Goal: Task Accomplishment & Management: Manage account settings

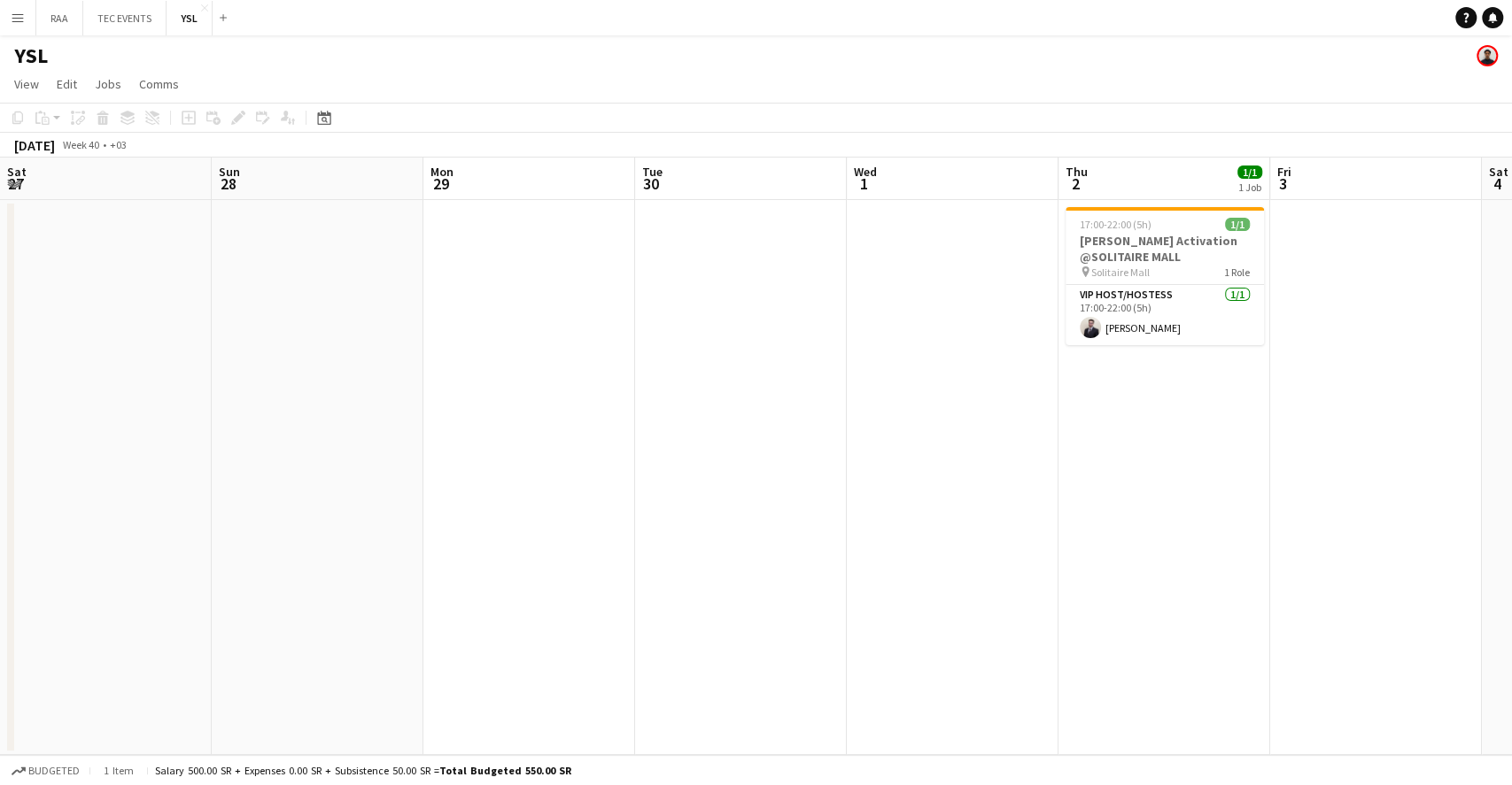
scroll to position [0, 599]
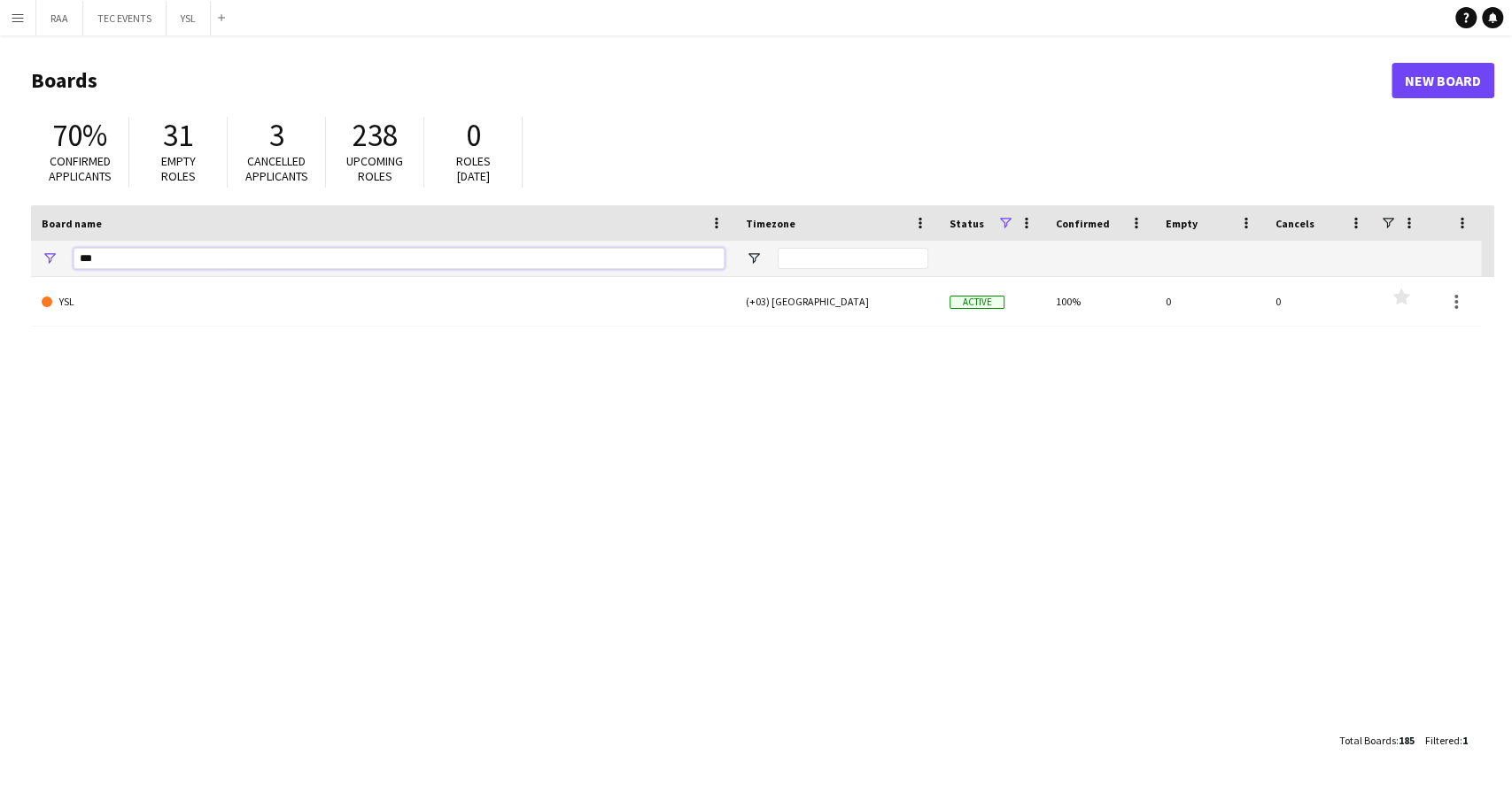
click at [410, 257] on input "***" at bounding box center [399, 258] width 651 height 21
type input "*"
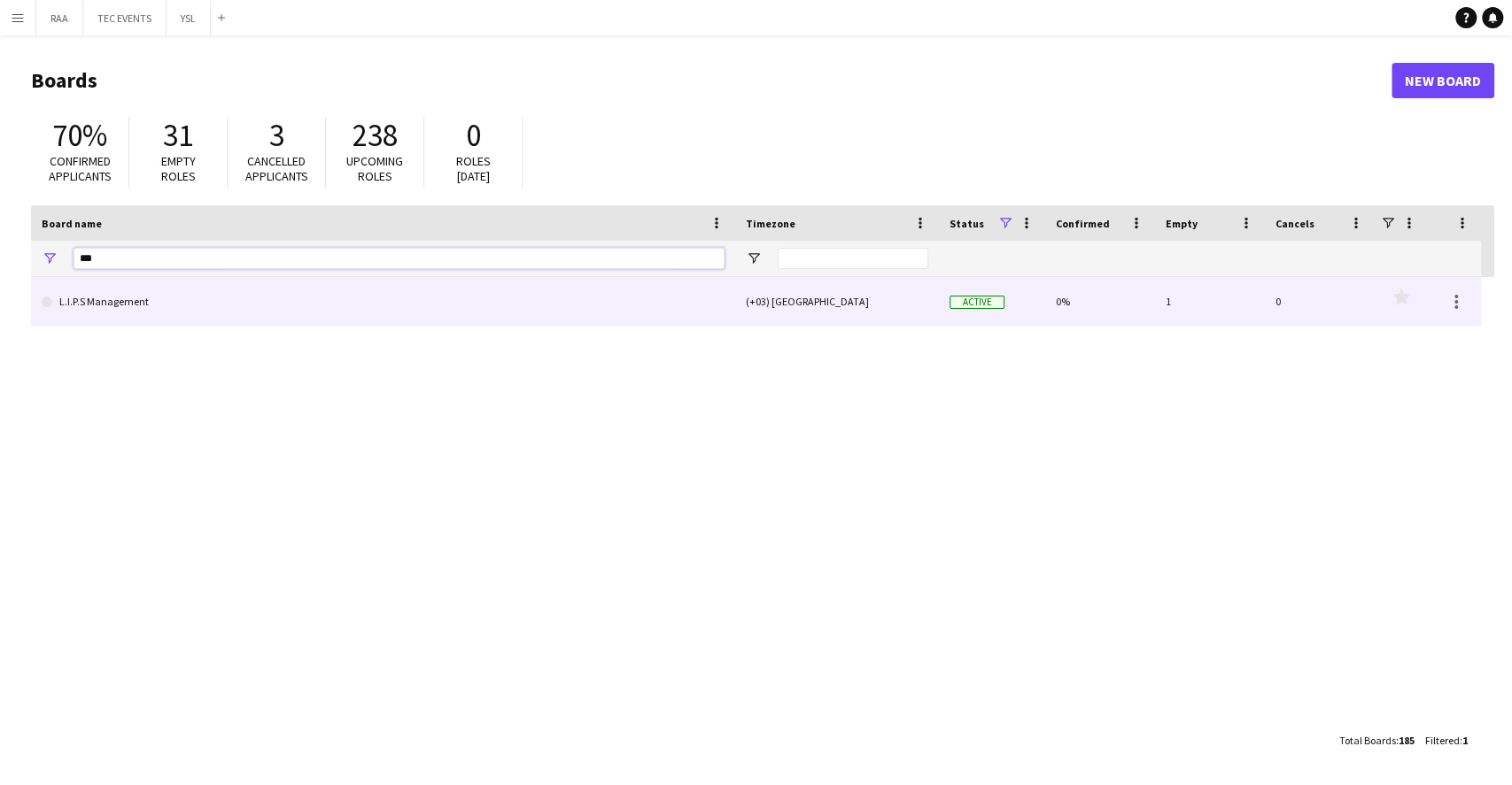
type input "***"
click at [139, 297] on link "L.I.P.S Management" at bounding box center [383, 301] width 683 height 50
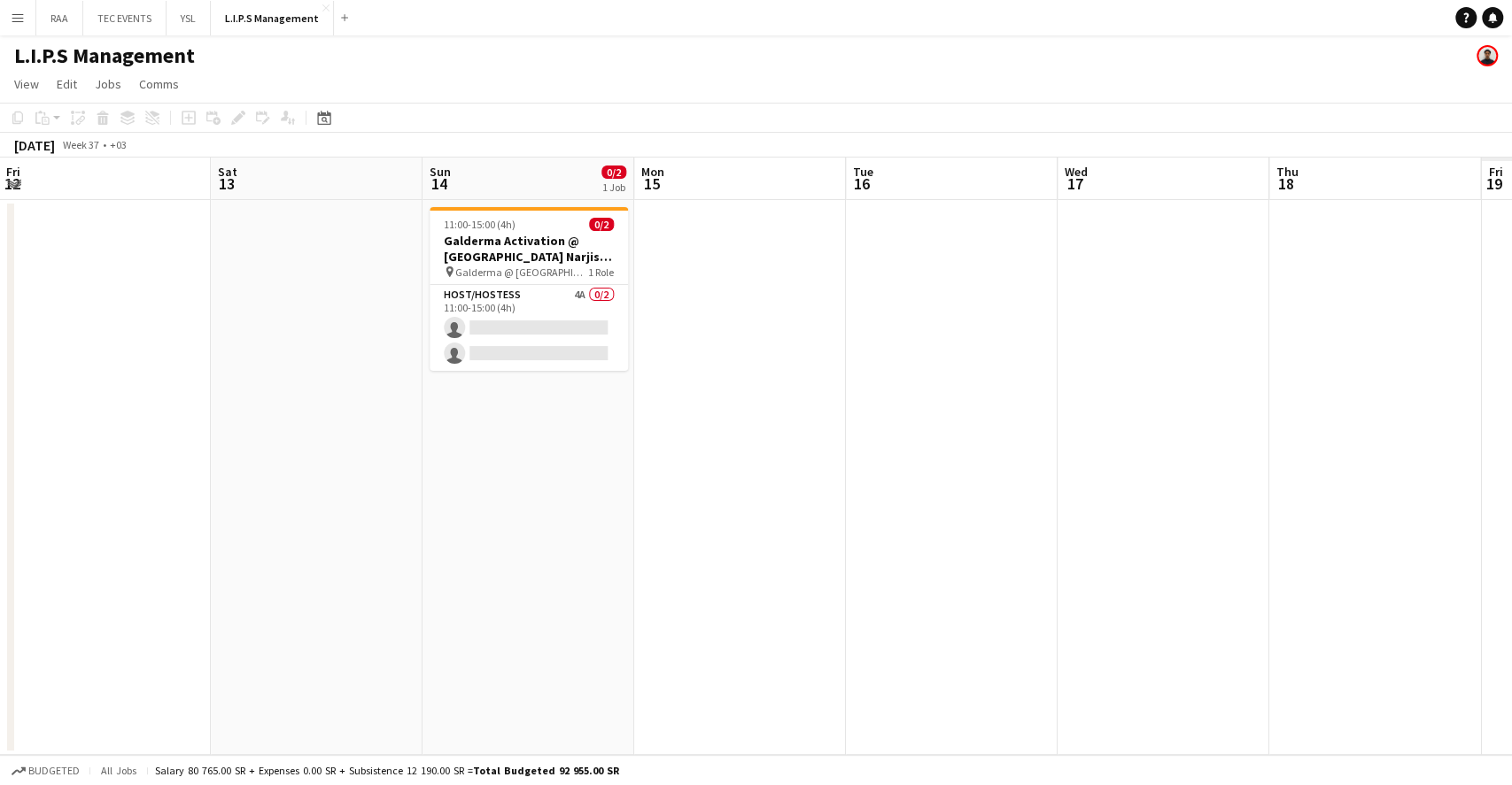
scroll to position [0, 495]
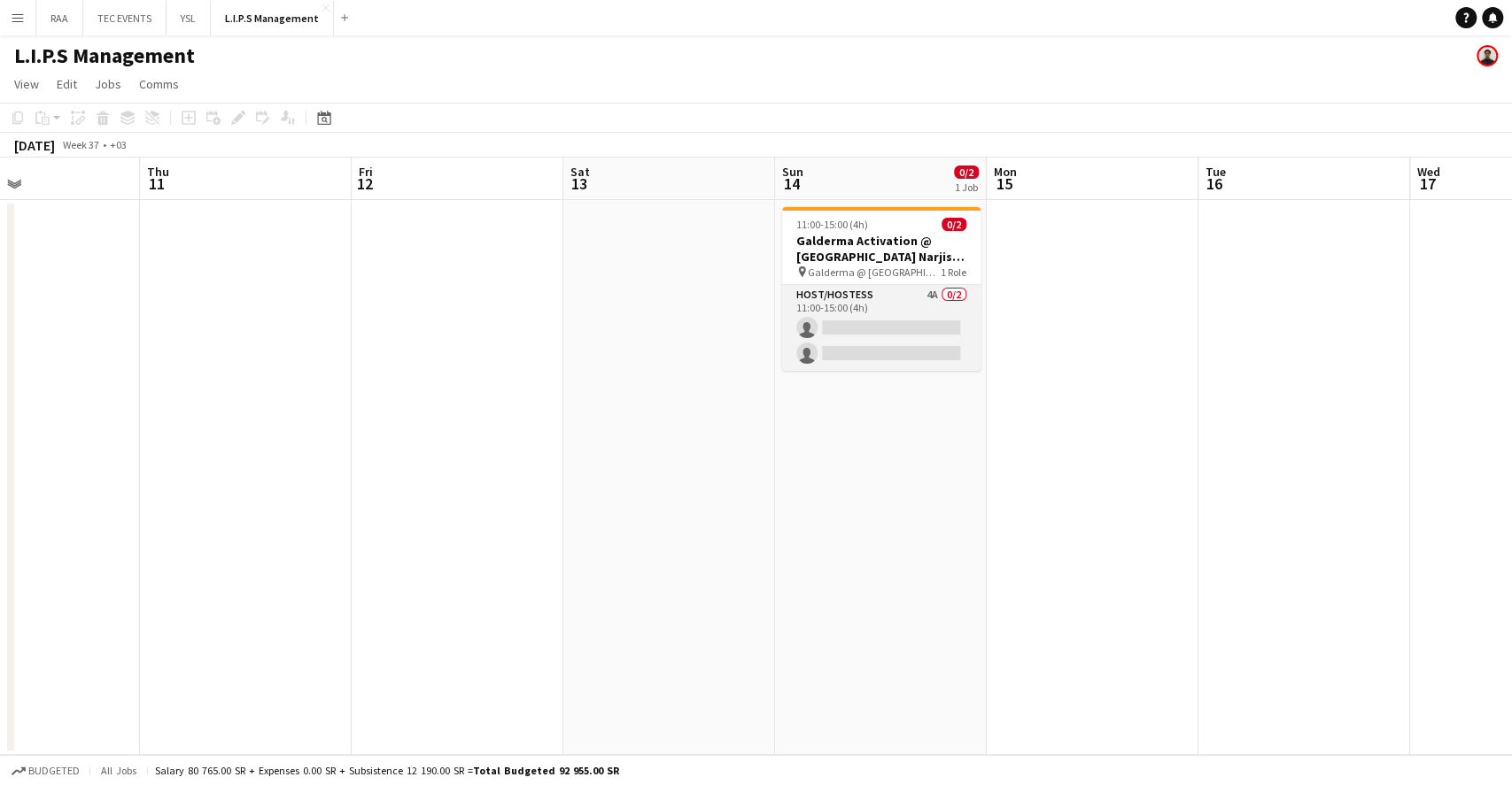
click at [837, 301] on app-card-role "Host/Hostess 4A 0/2 11:00-15:00 (4h) single-neutral-actions single-neutral-acti…" at bounding box center [881, 327] width 199 height 85
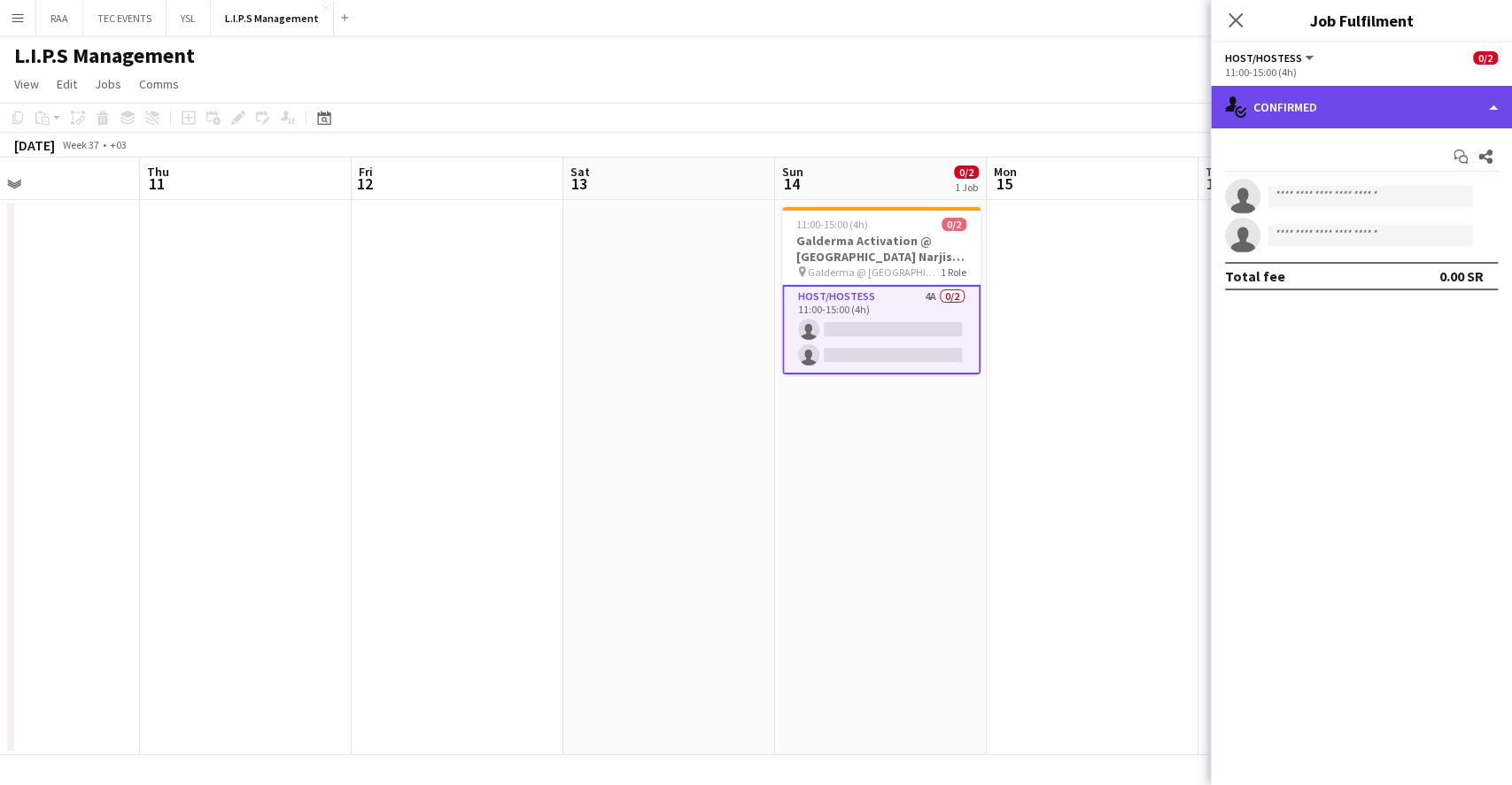
click at [1464, 103] on div "single-neutral-actions-check-2 Confirmed" at bounding box center [1361, 107] width 301 height 42
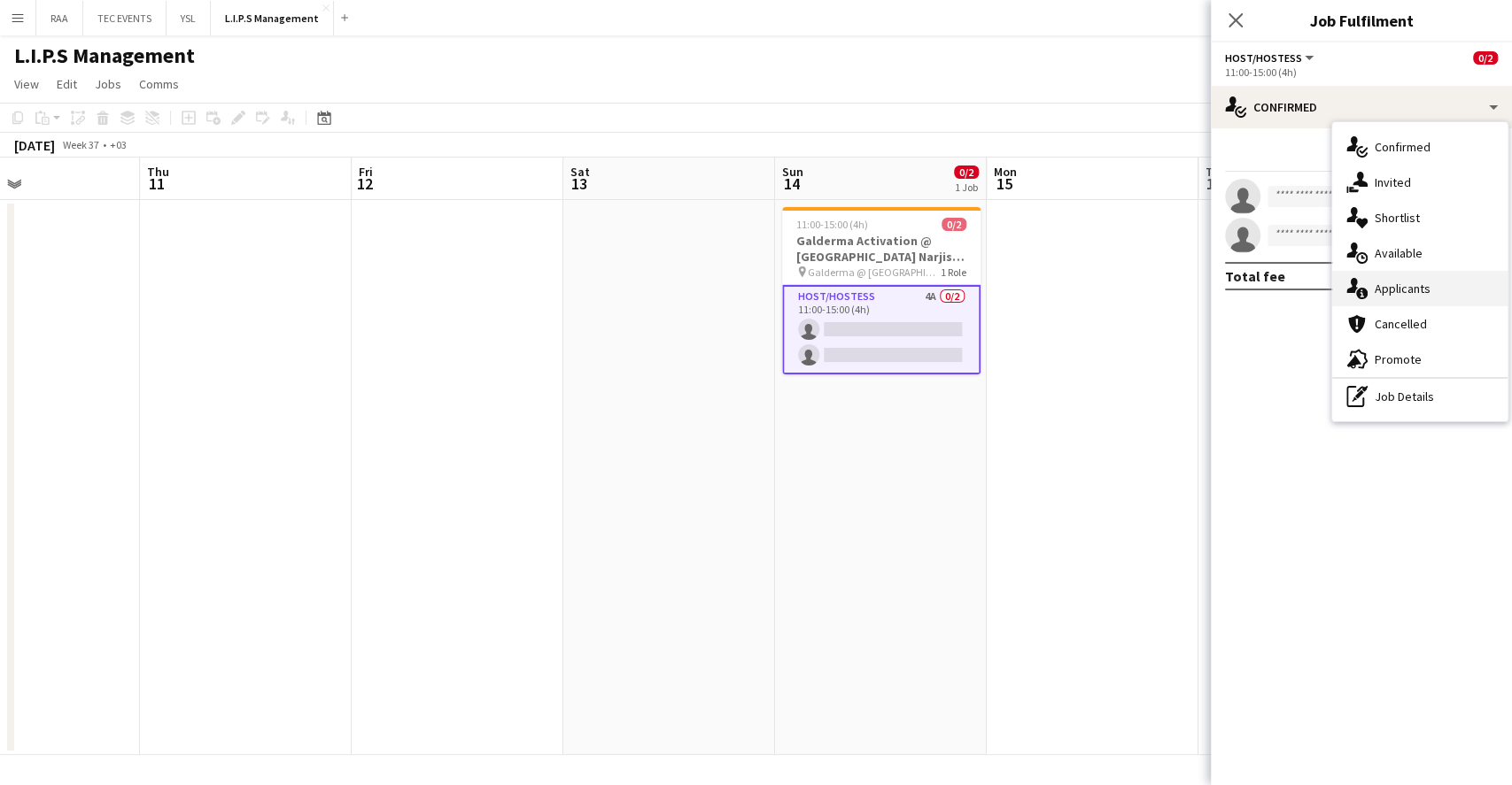
click at [1421, 279] on div "single-neutral-actions-information Applicants" at bounding box center [1420, 289] width 176 height 36
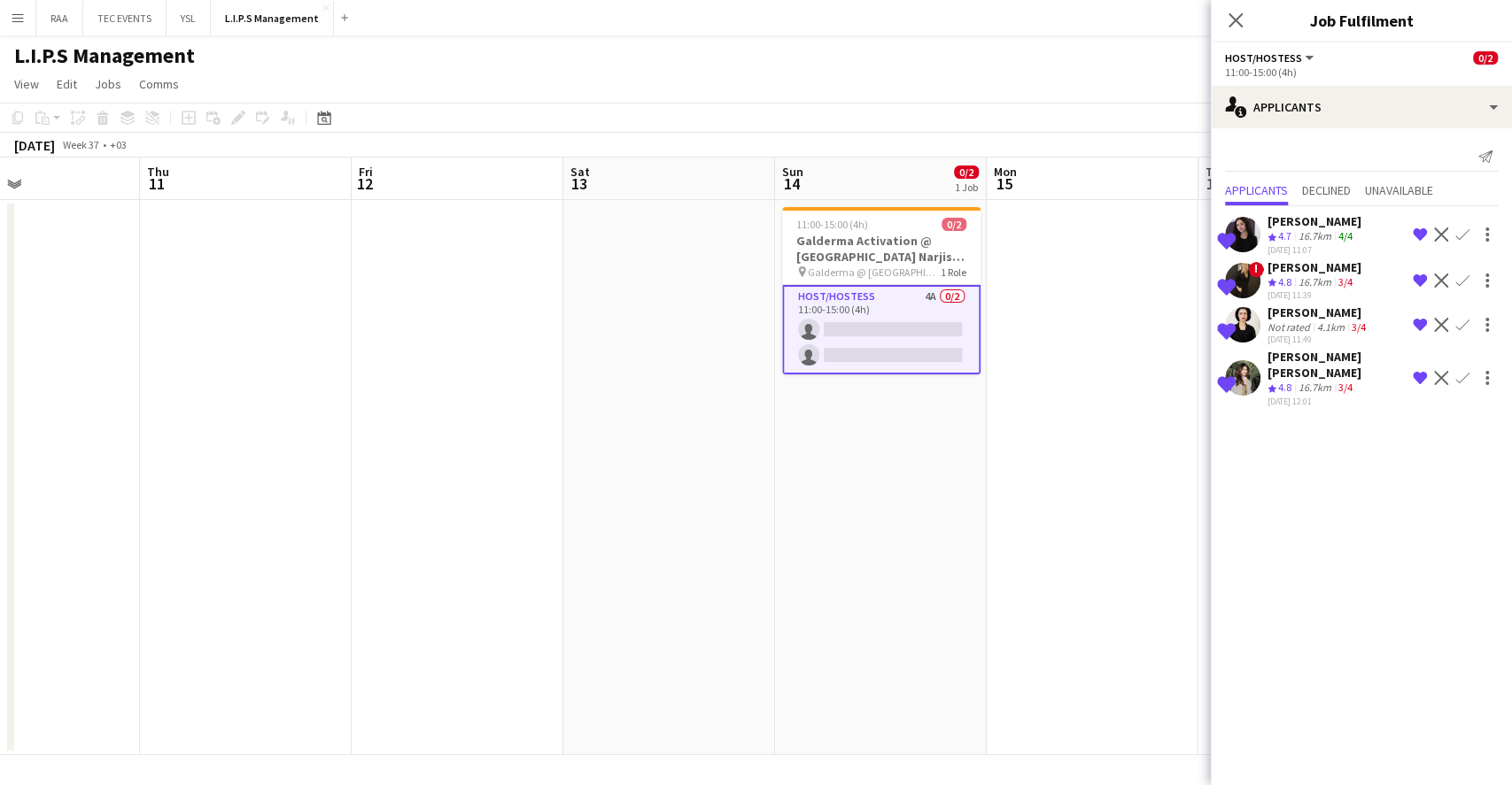
click at [1460, 231] on app-icon "Confirm" at bounding box center [1461, 234] width 14 height 14
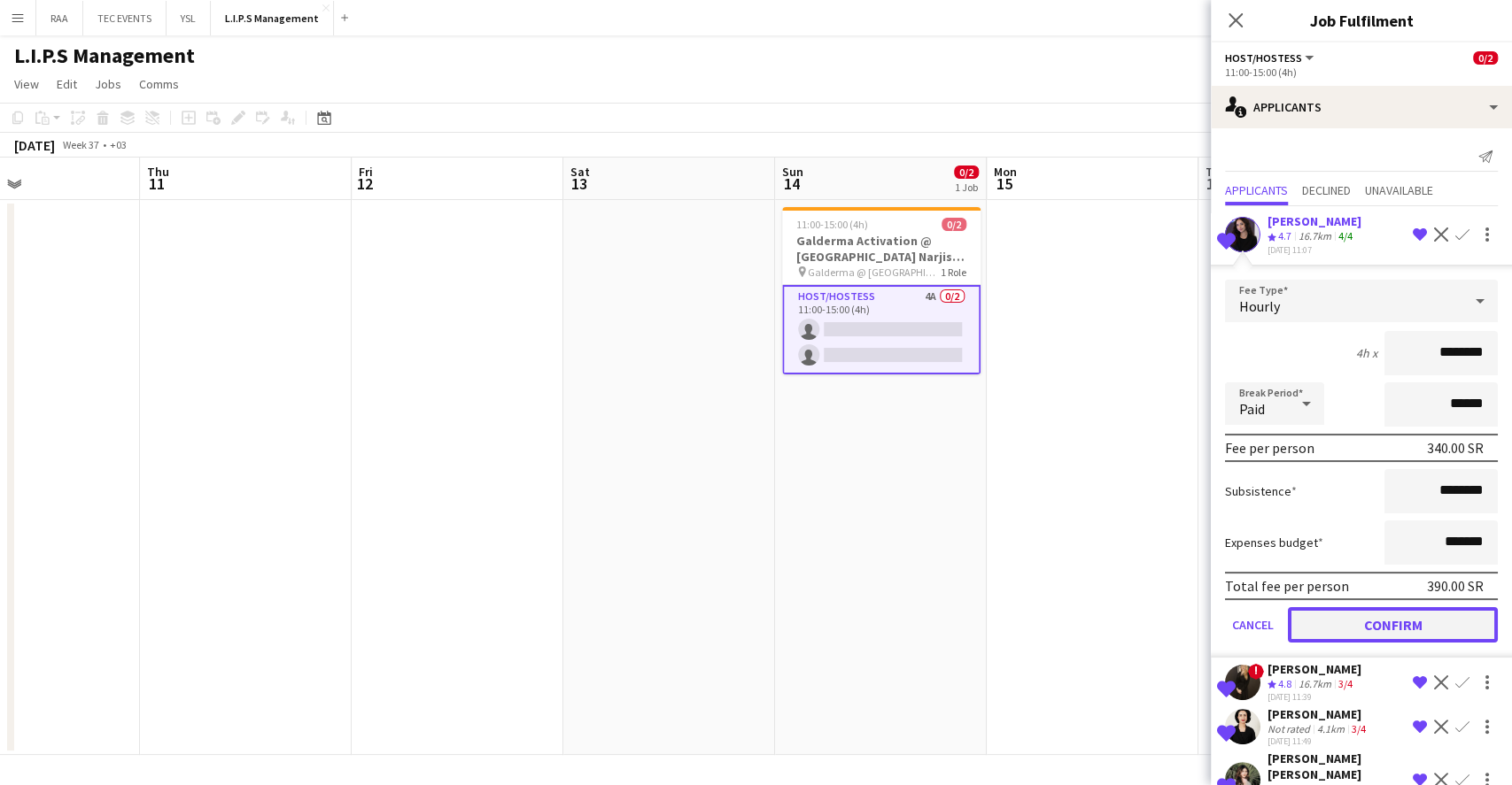
click at [1352, 622] on button "Confirm" at bounding box center [1392, 625] width 210 height 36
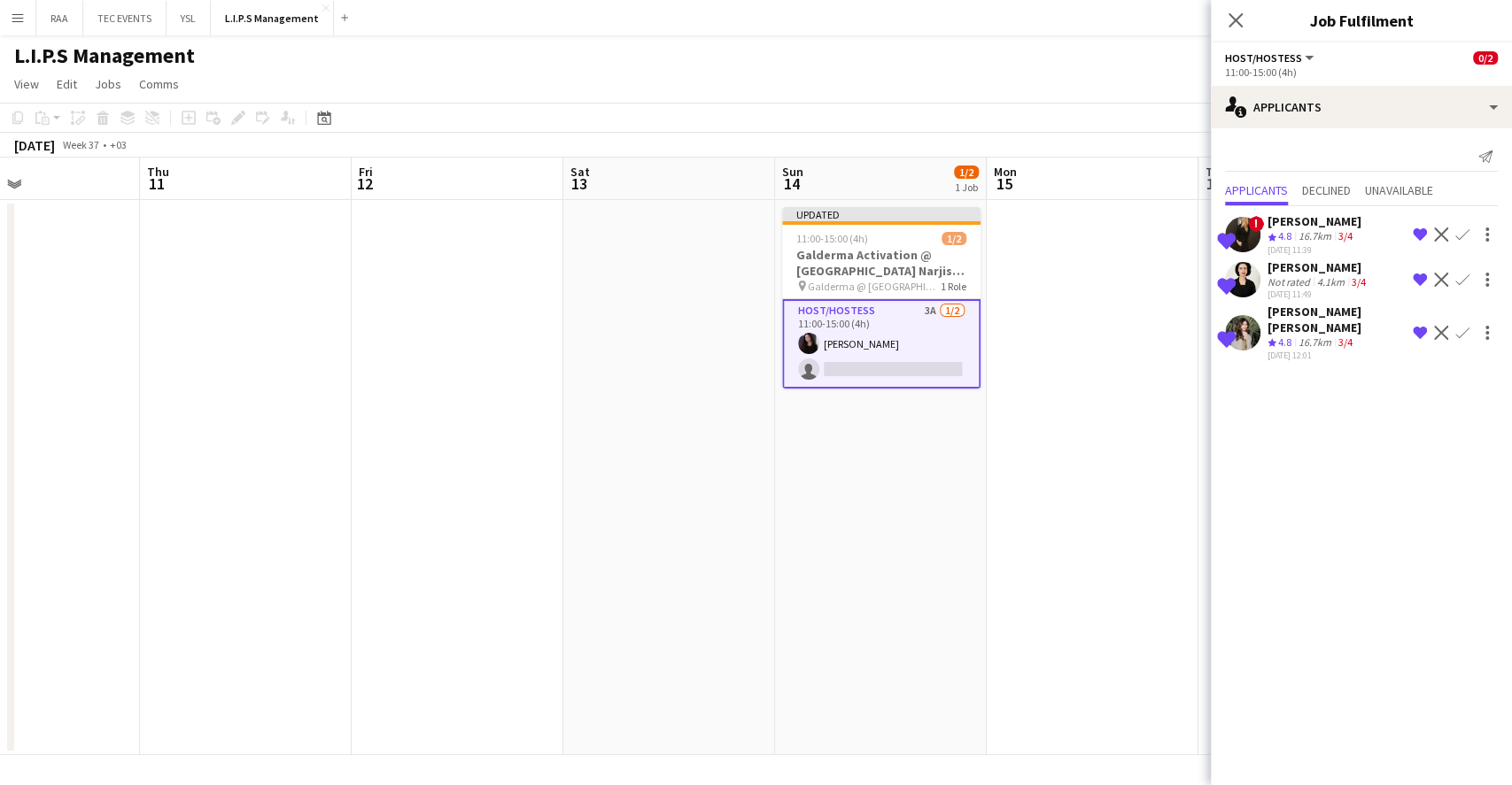
click at [1461, 325] on app-icon "Confirm" at bounding box center [1461, 332] width 14 height 14
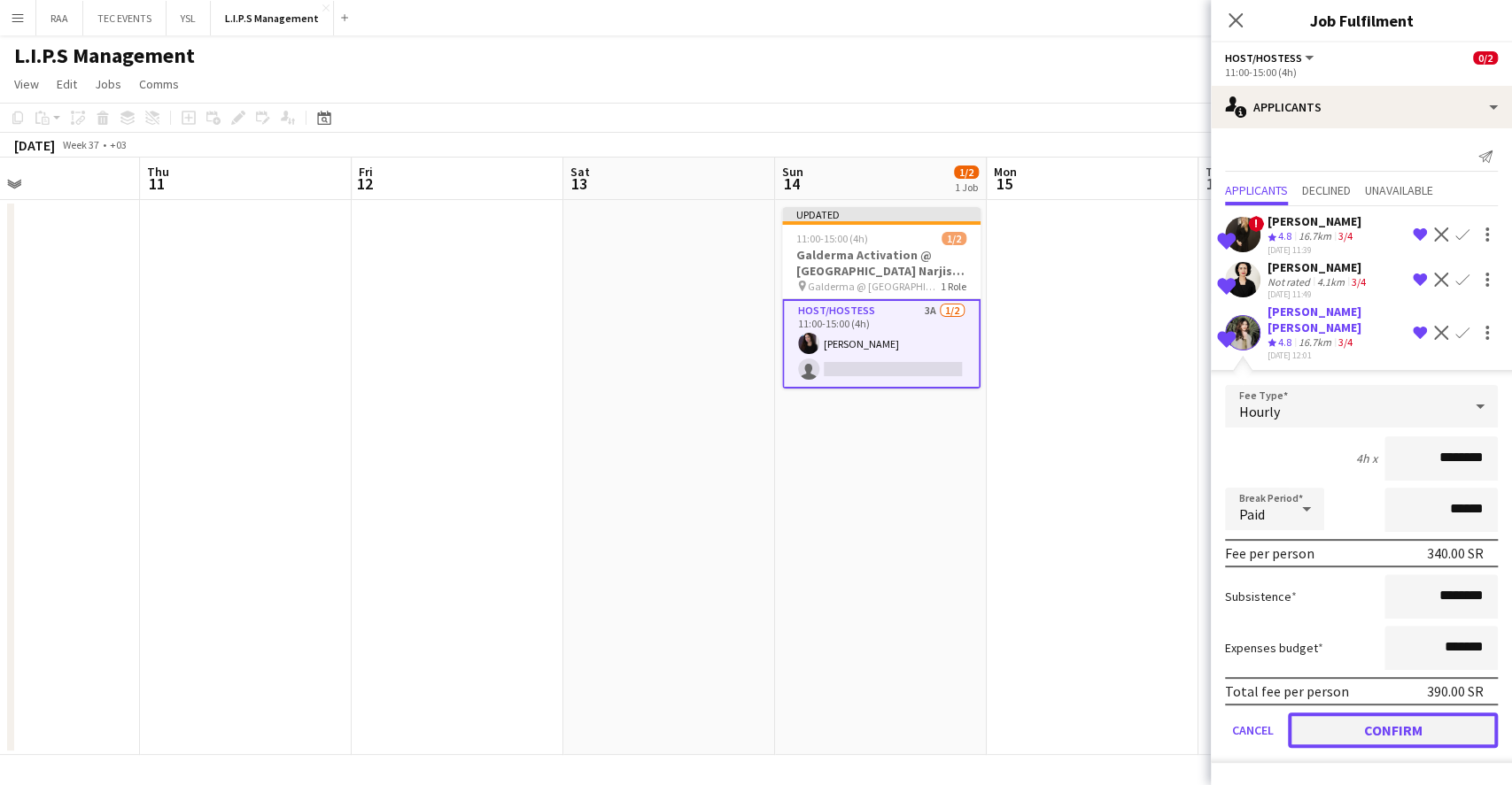
click at [1396, 726] on button "Confirm" at bounding box center [1392, 730] width 210 height 36
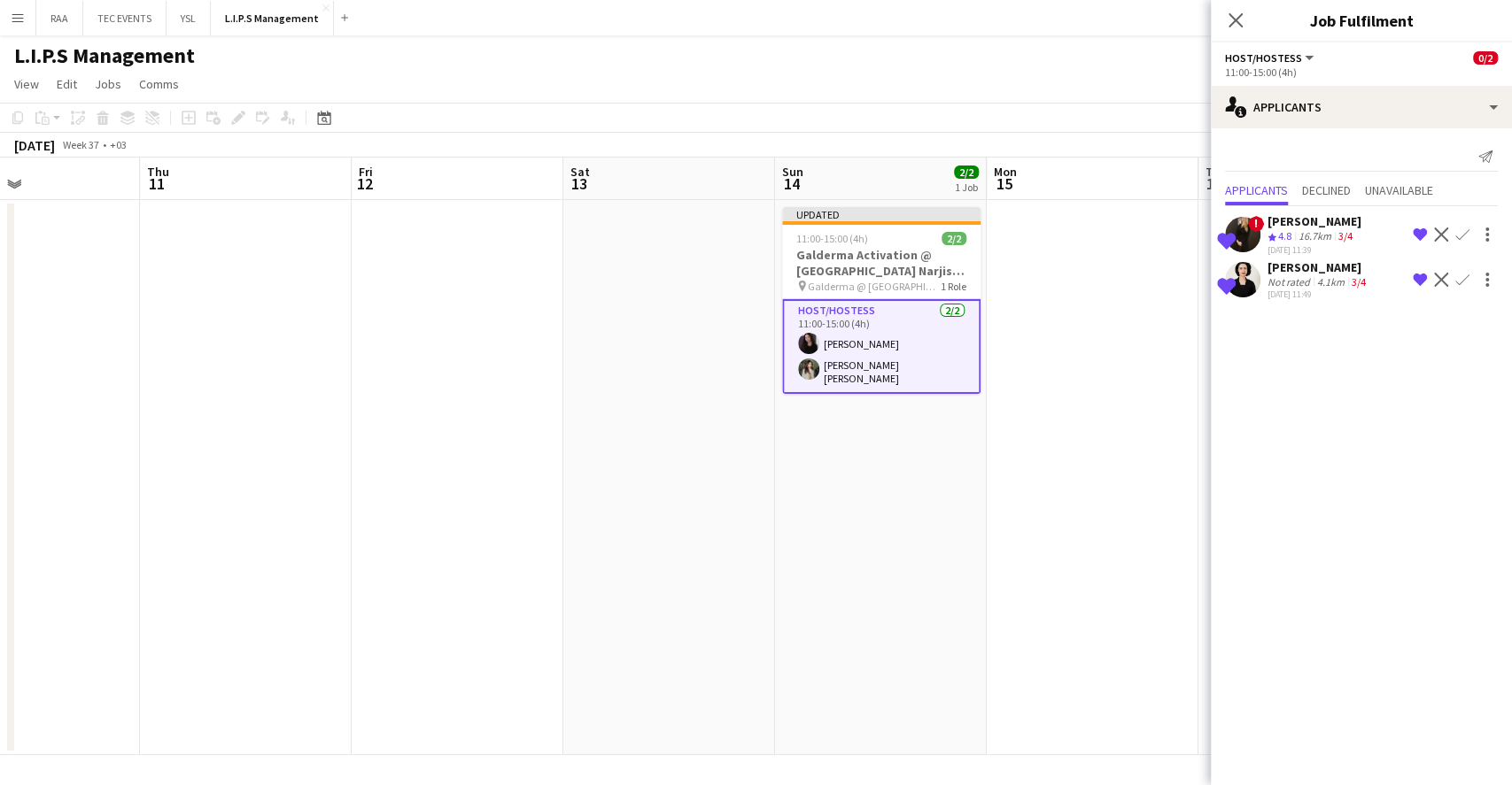
click at [1236, 22] on icon at bounding box center [1235, 19] width 14 height 14
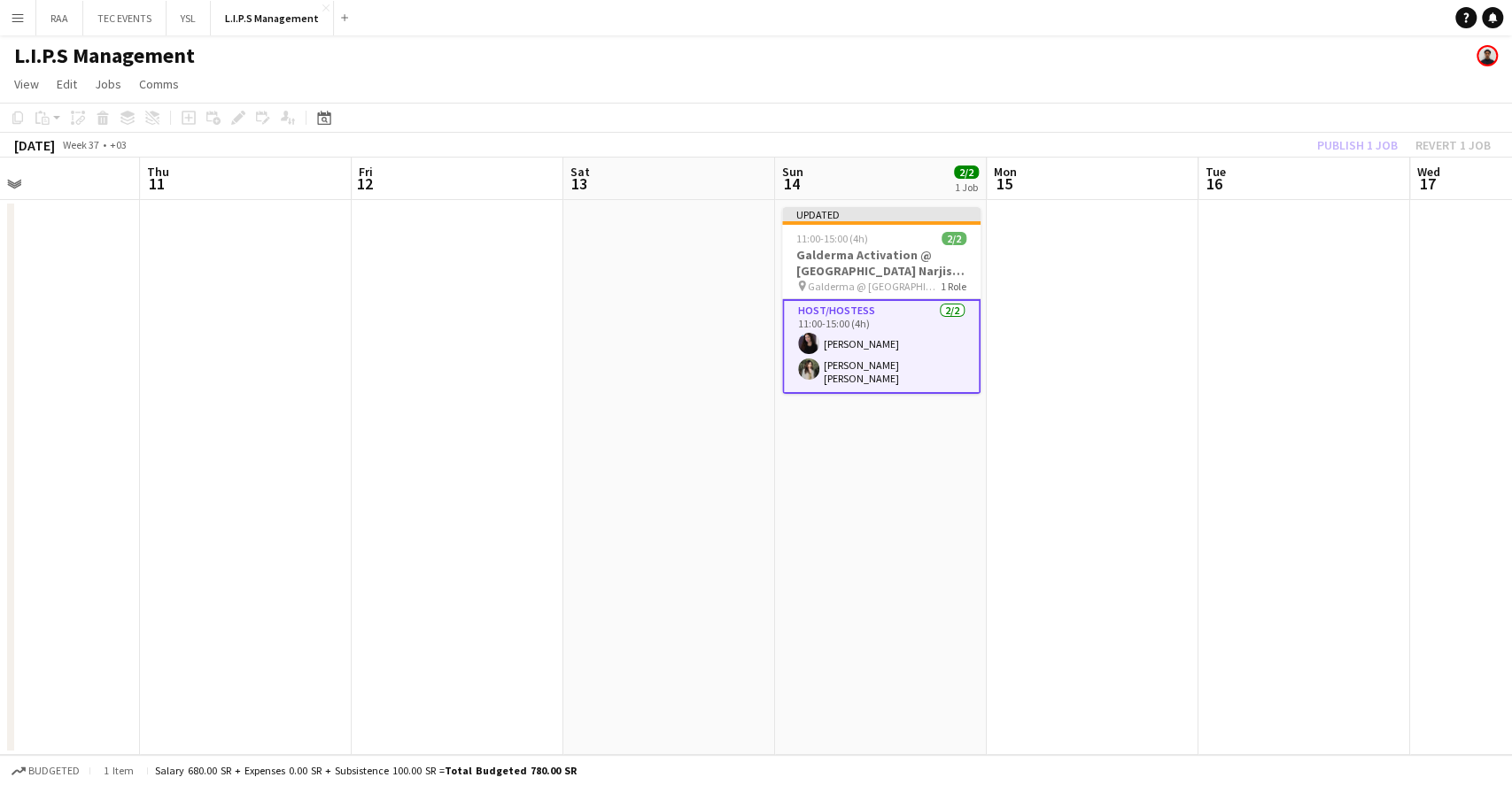
click at [1206, 336] on app-date-cell at bounding box center [1304, 478] width 212 height 555
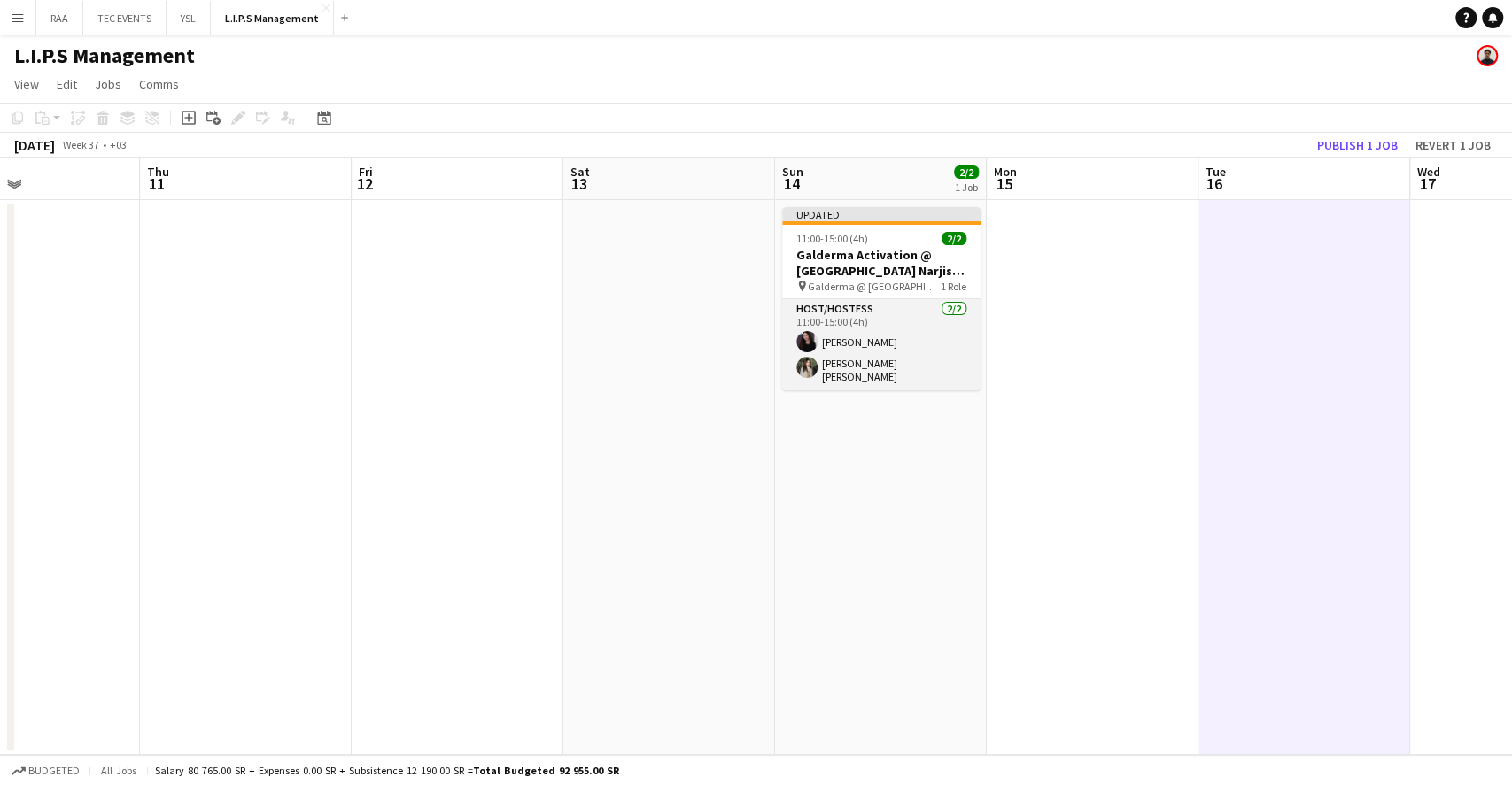
click at [927, 358] on app-card-role "Host/Hostess [DATE] 11:00-15:00 (4h) [PERSON_NAME] [PERSON_NAME] [PERSON_NAME]" at bounding box center [881, 345] width 199 height 91
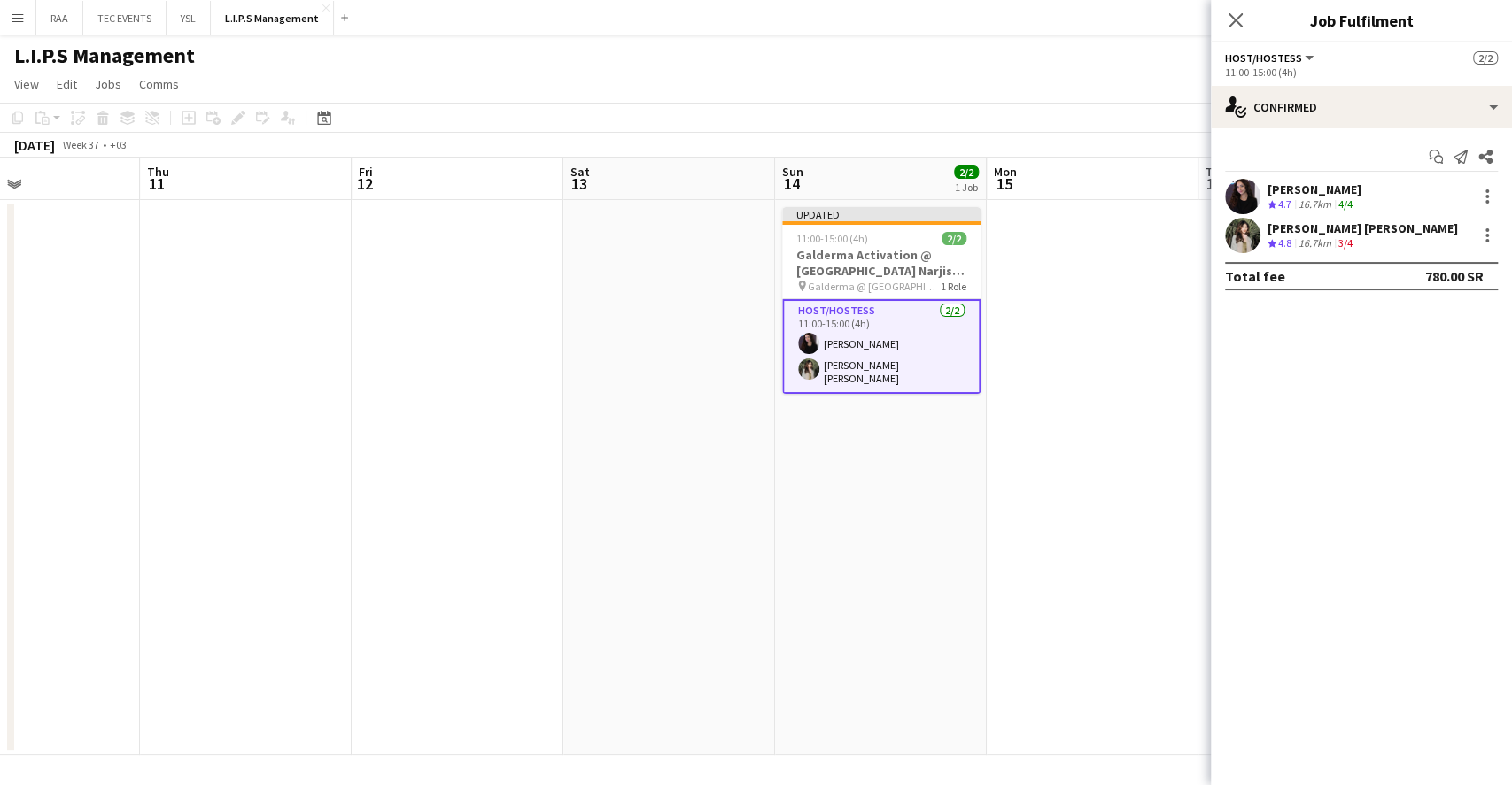
click at [1311, 193] on div "[PERSON_NAME]" at bounding box center [1314, 188] width 94 height 16
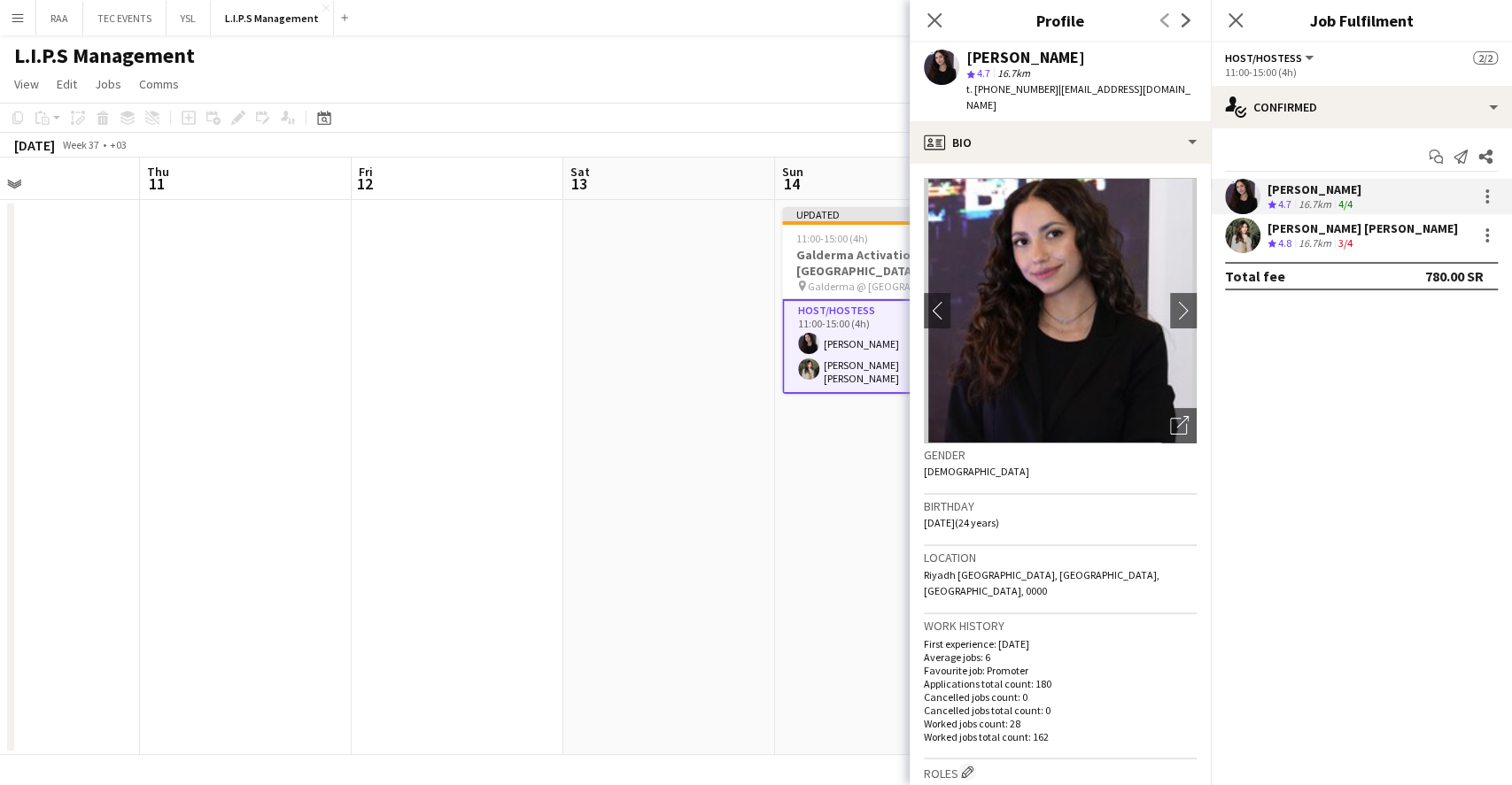
click at [1309, 238] on div "16.7km" at bounding box center [1314, 244] width 40 height 15
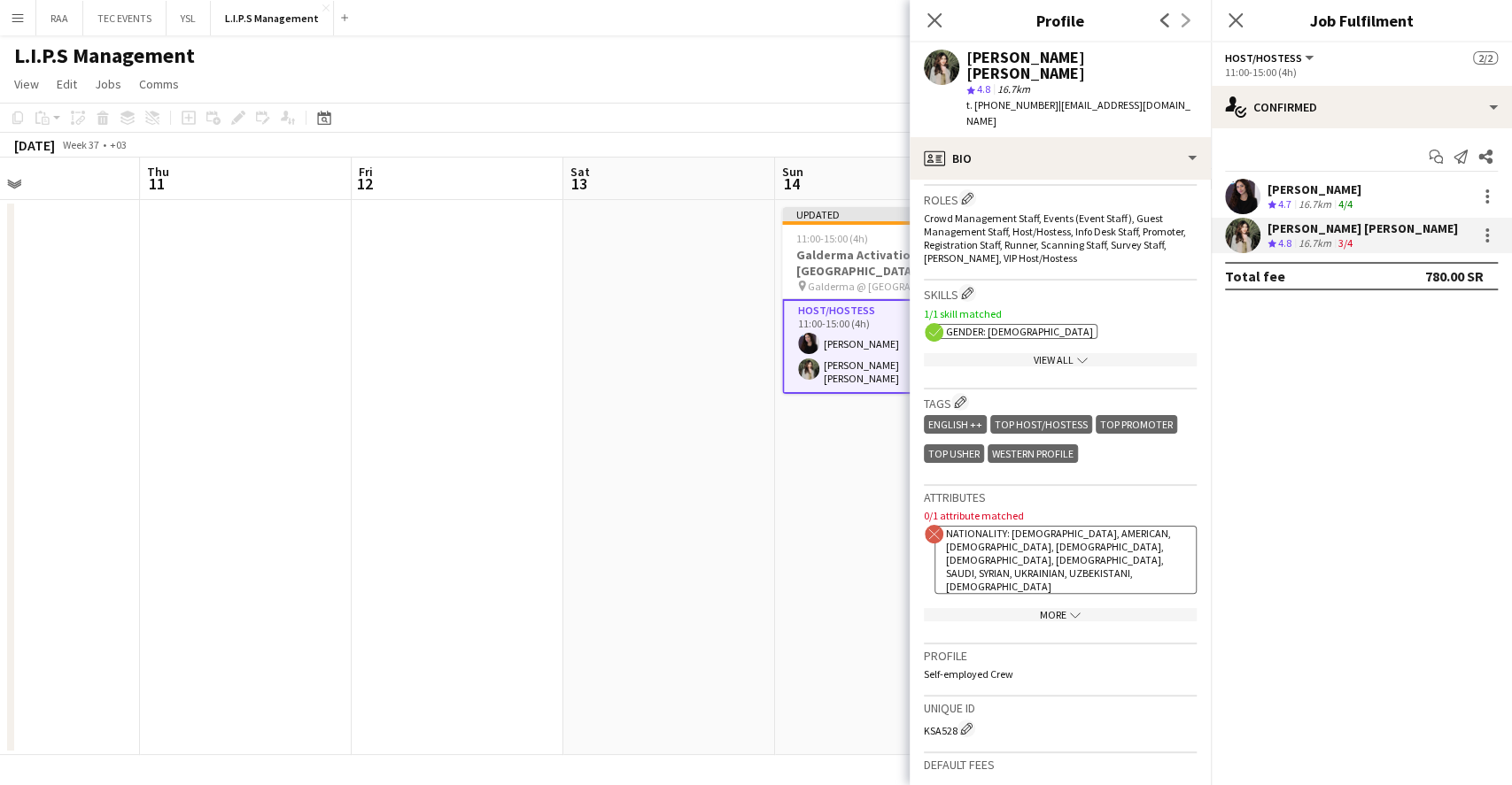
scroll to position [0, 0]
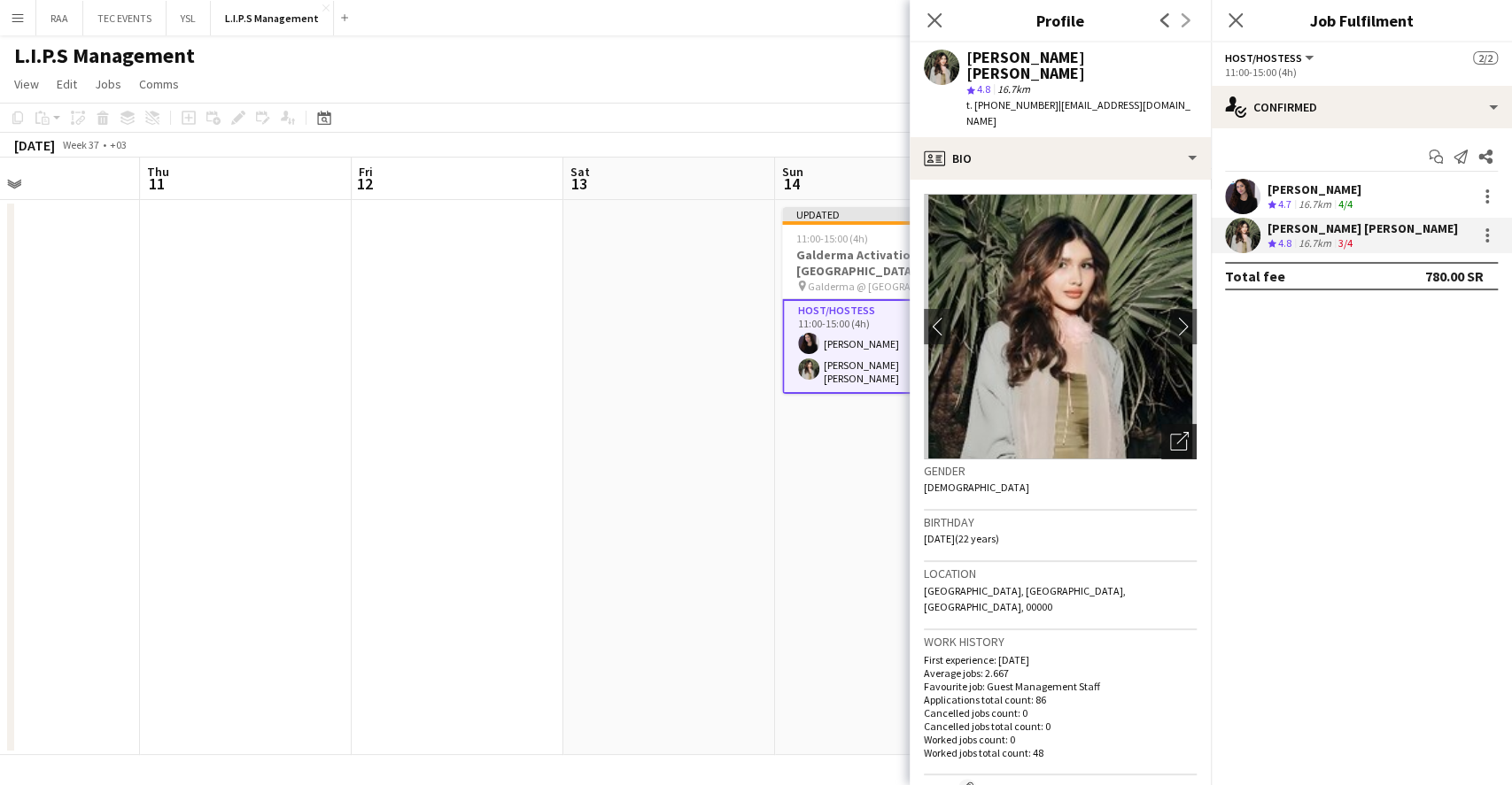
click at [1170, 432] on icon "Open photos pop-in" at bounding box center [1179, 441] width 18 height 18
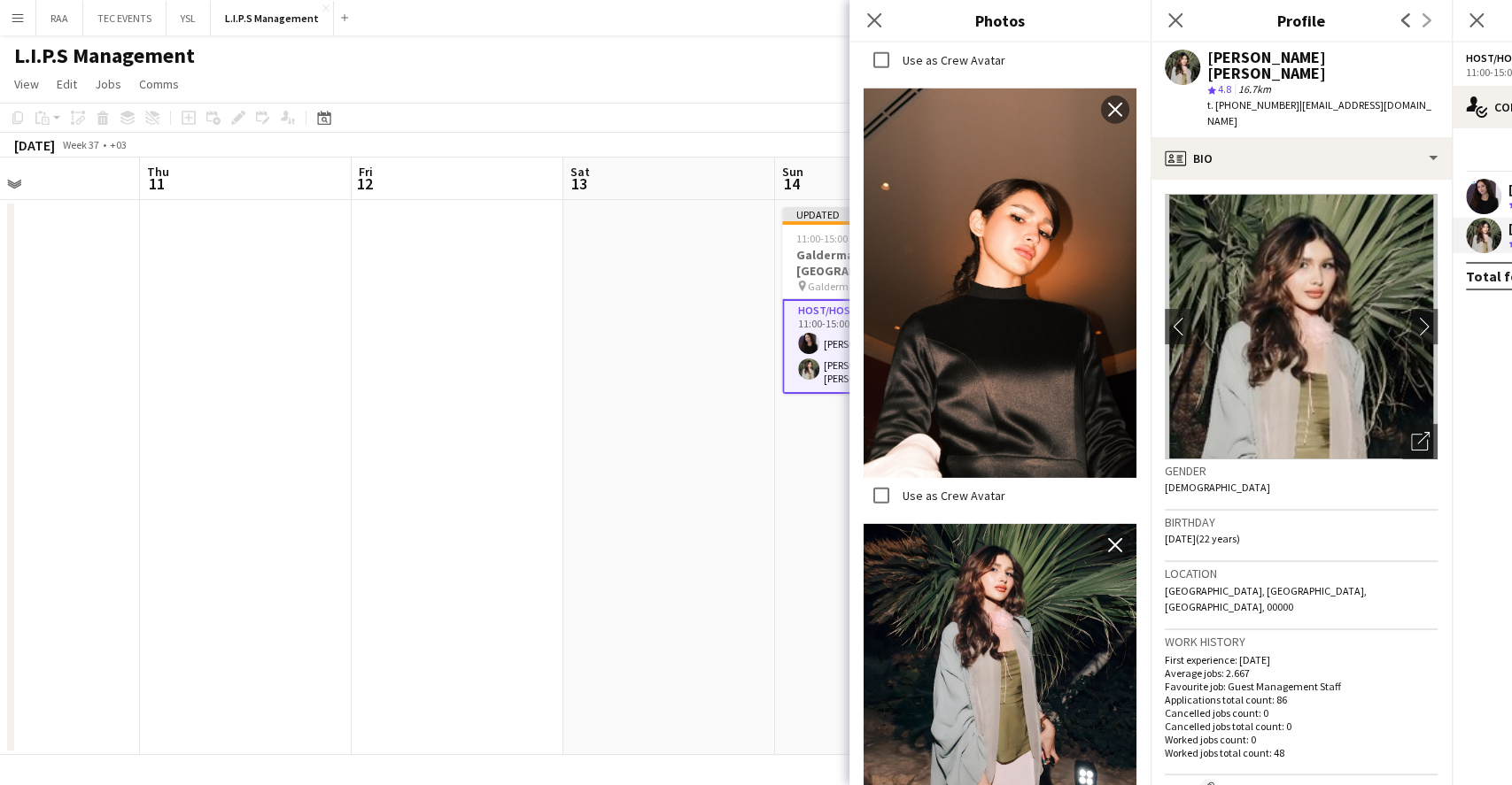
scroll to position [3659, 0]
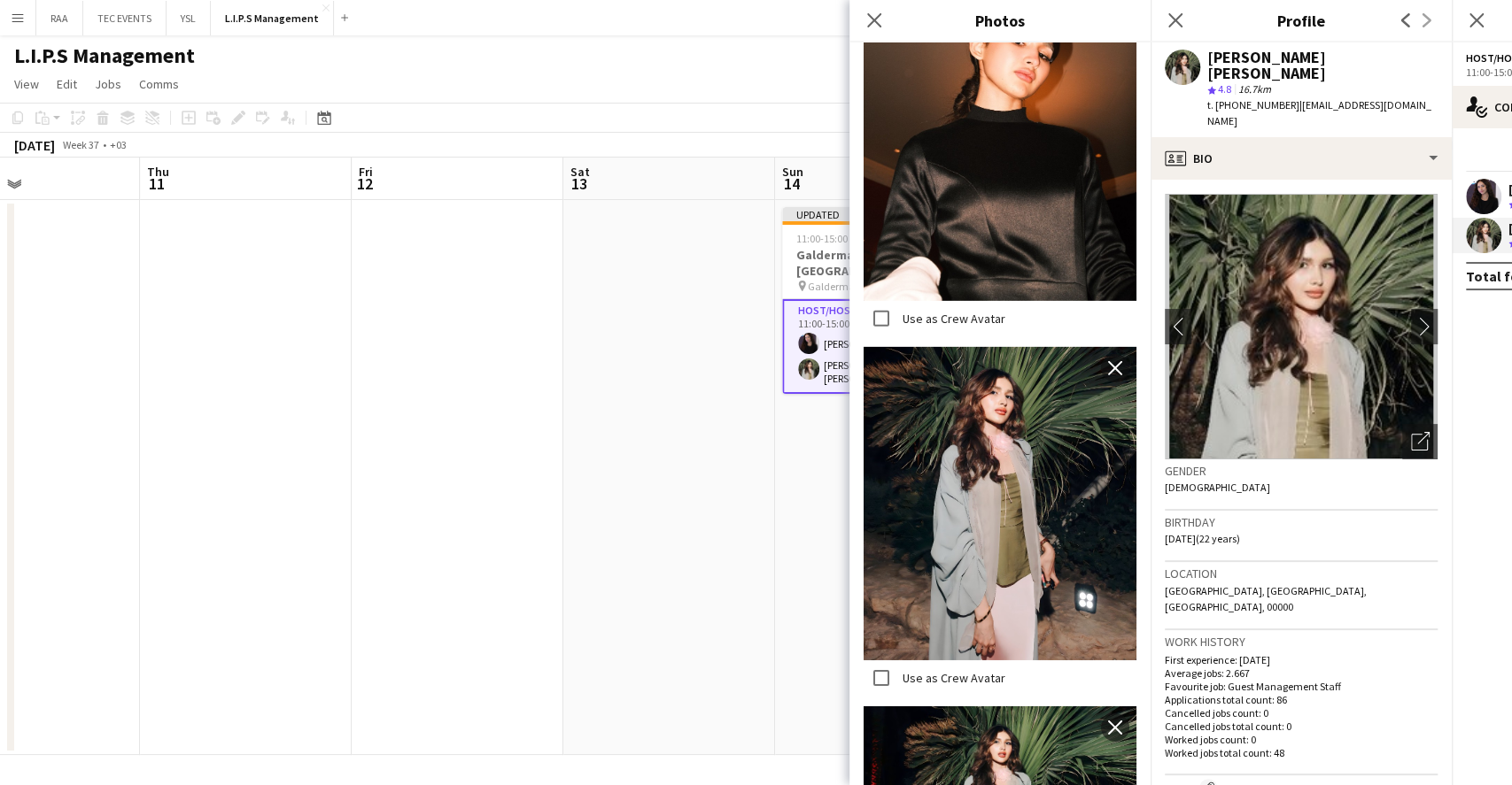
click at [1354, 515] on h3 "Birthday" at bounding box center [1301, 522] width 273 height 16
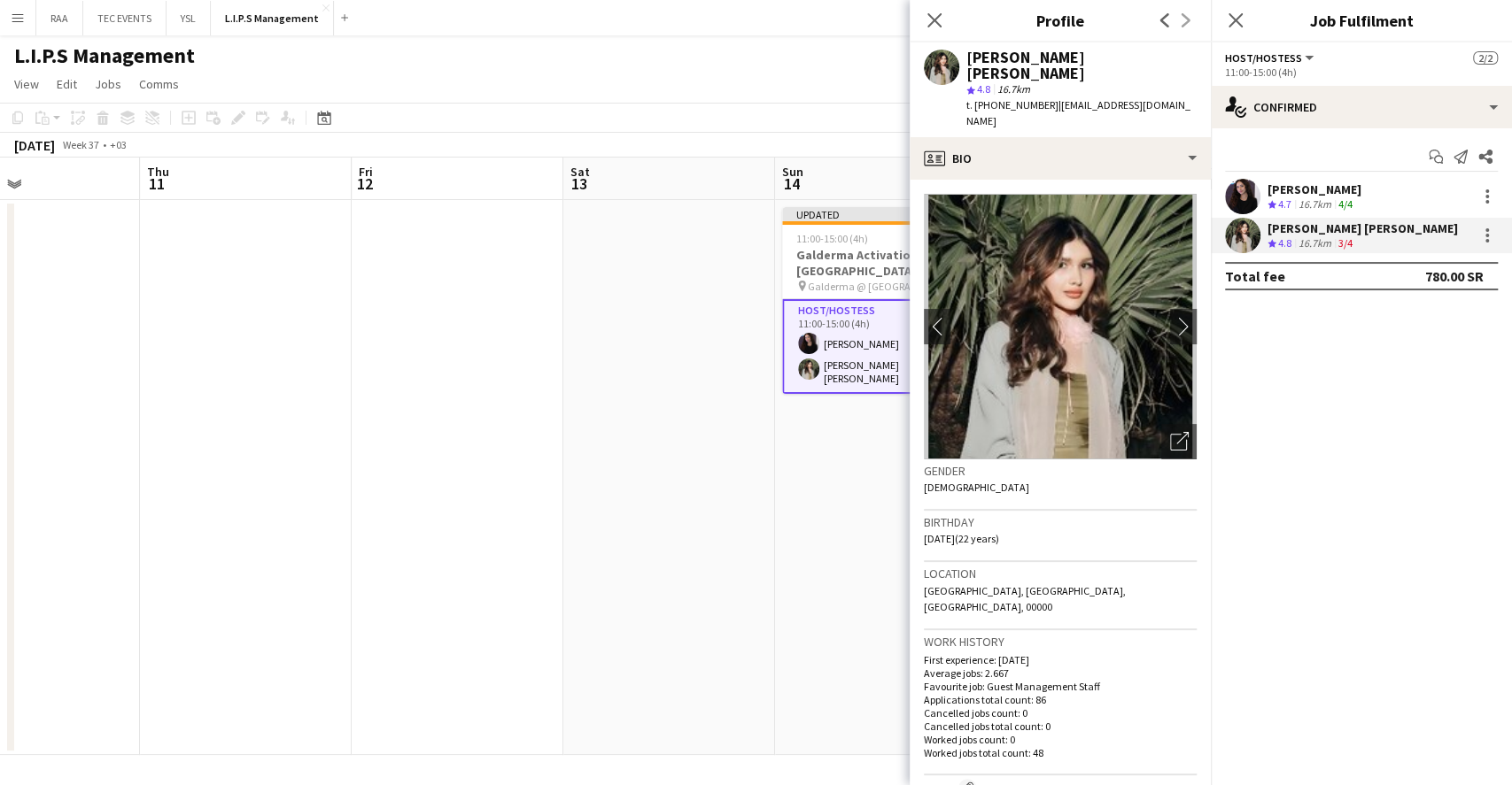
click at [1324, 198] on div "16.7km" at bounding box center [1314, 205] width 40 height 15
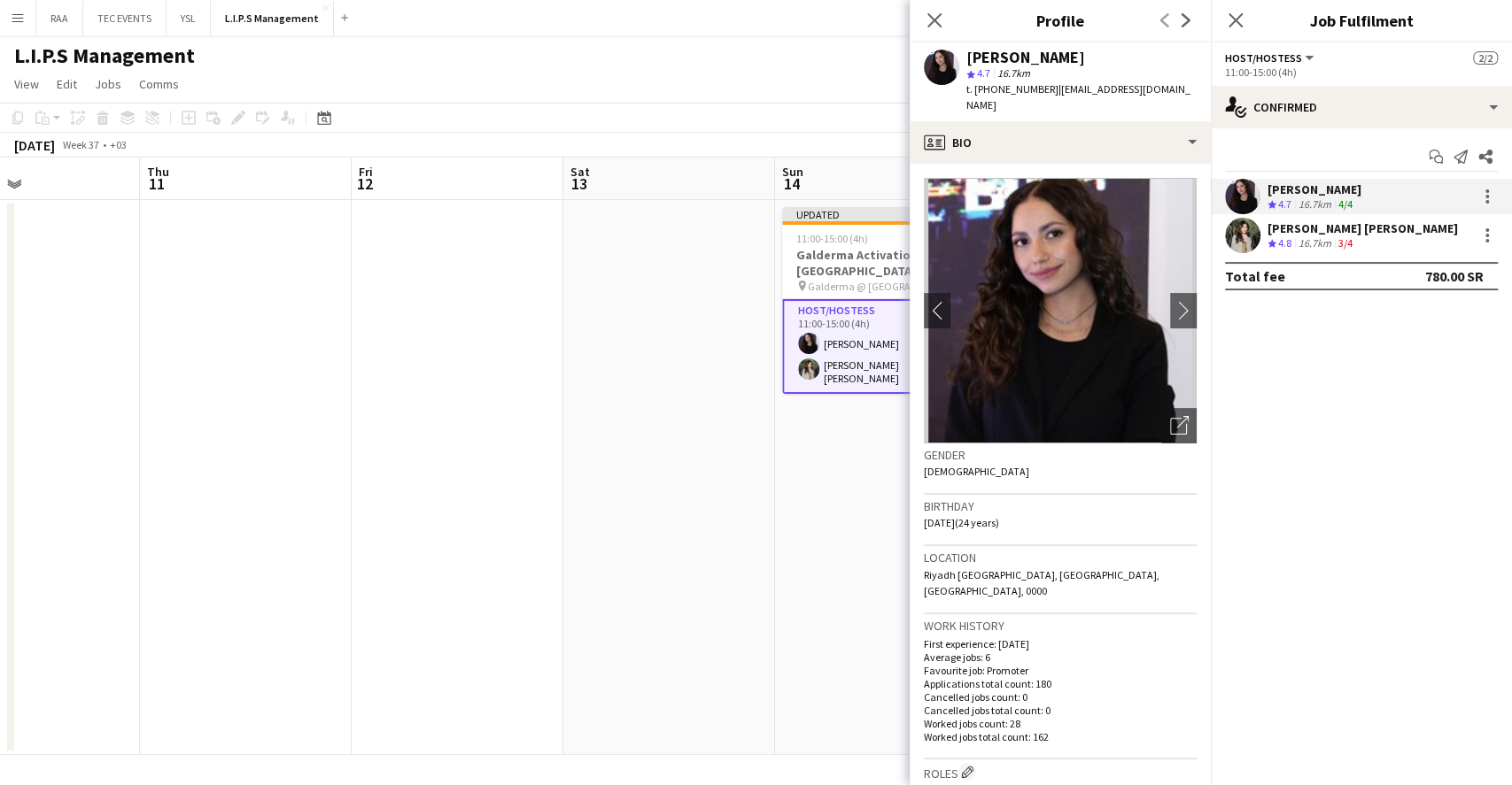
click at [830, 445] on app-date-cell "Updated 11:00-15:00 (4h) 2/2 Galderma Activation @ [GEOGRAPHIC_DATA] Narjis Vie…" at bounding box center [881, 478] width 212 height 555
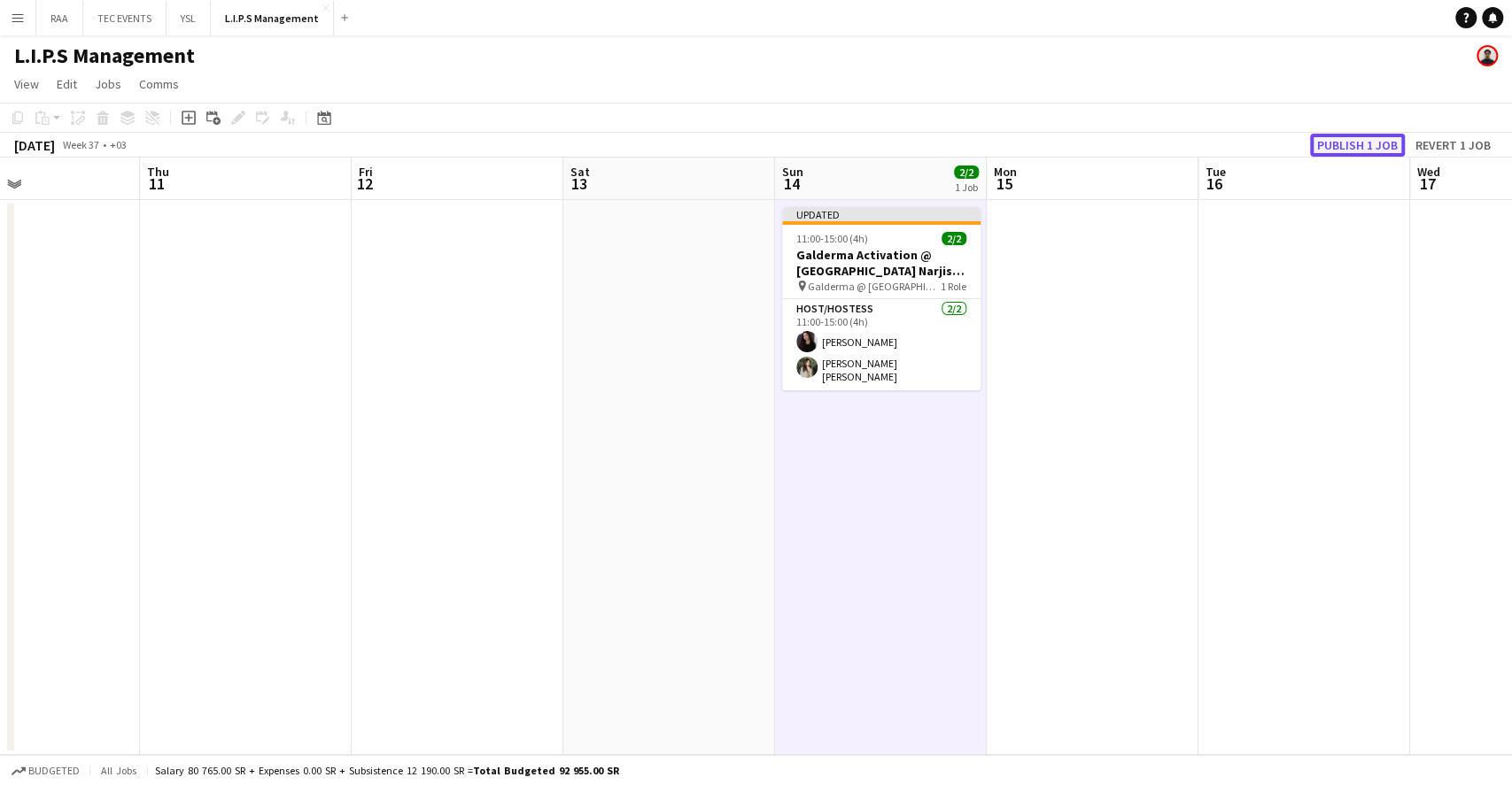
click at [1363, 144] on button "Publish 1 job" at bounding box center [1357, 144] width 95 height 23
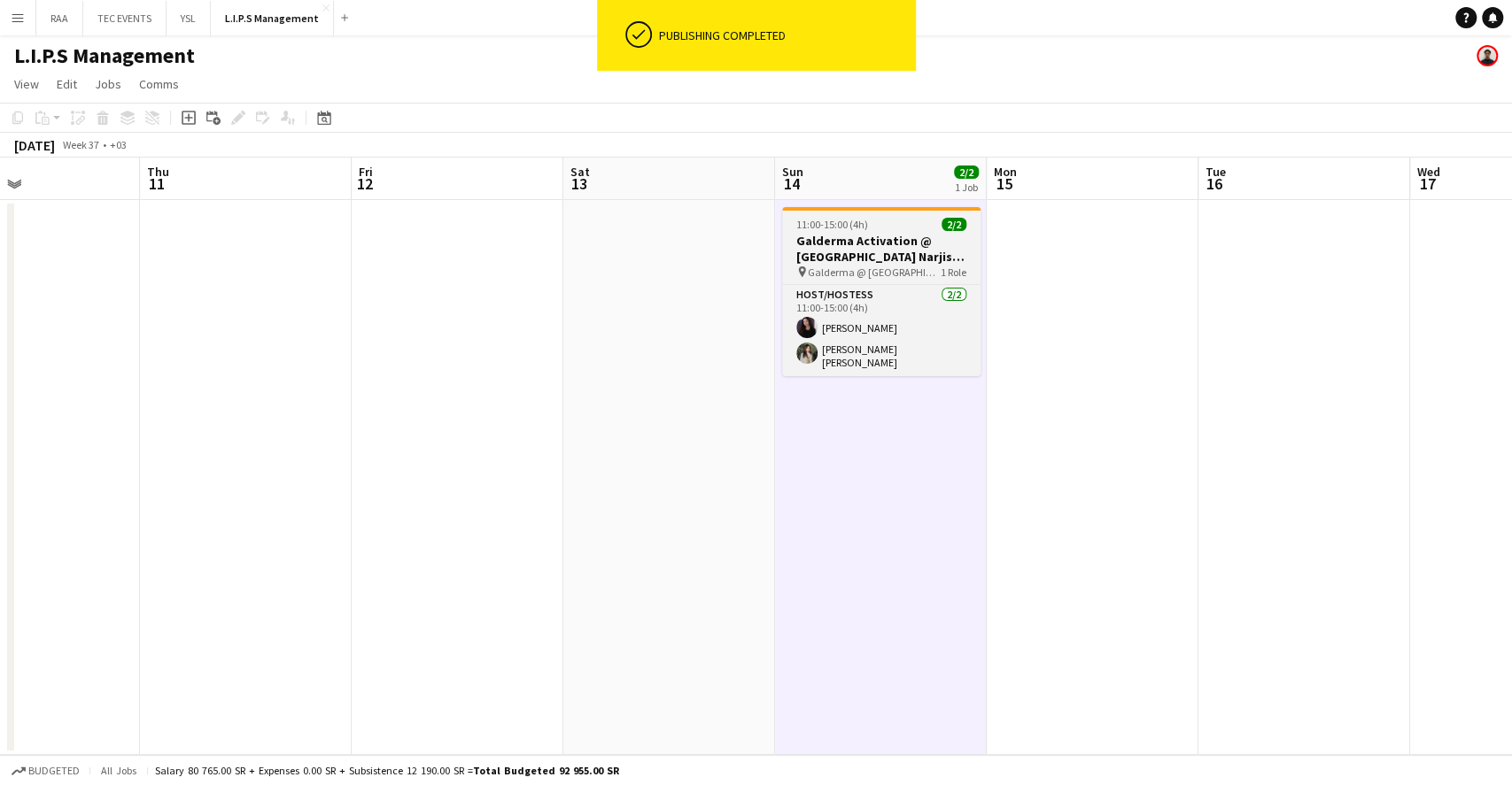
click at [875, 251] on h3 "Galderma Activation @ [GEOGRAPHIC_DATA] Narjis View" at bounding box center [881, 248] width 199 height 32
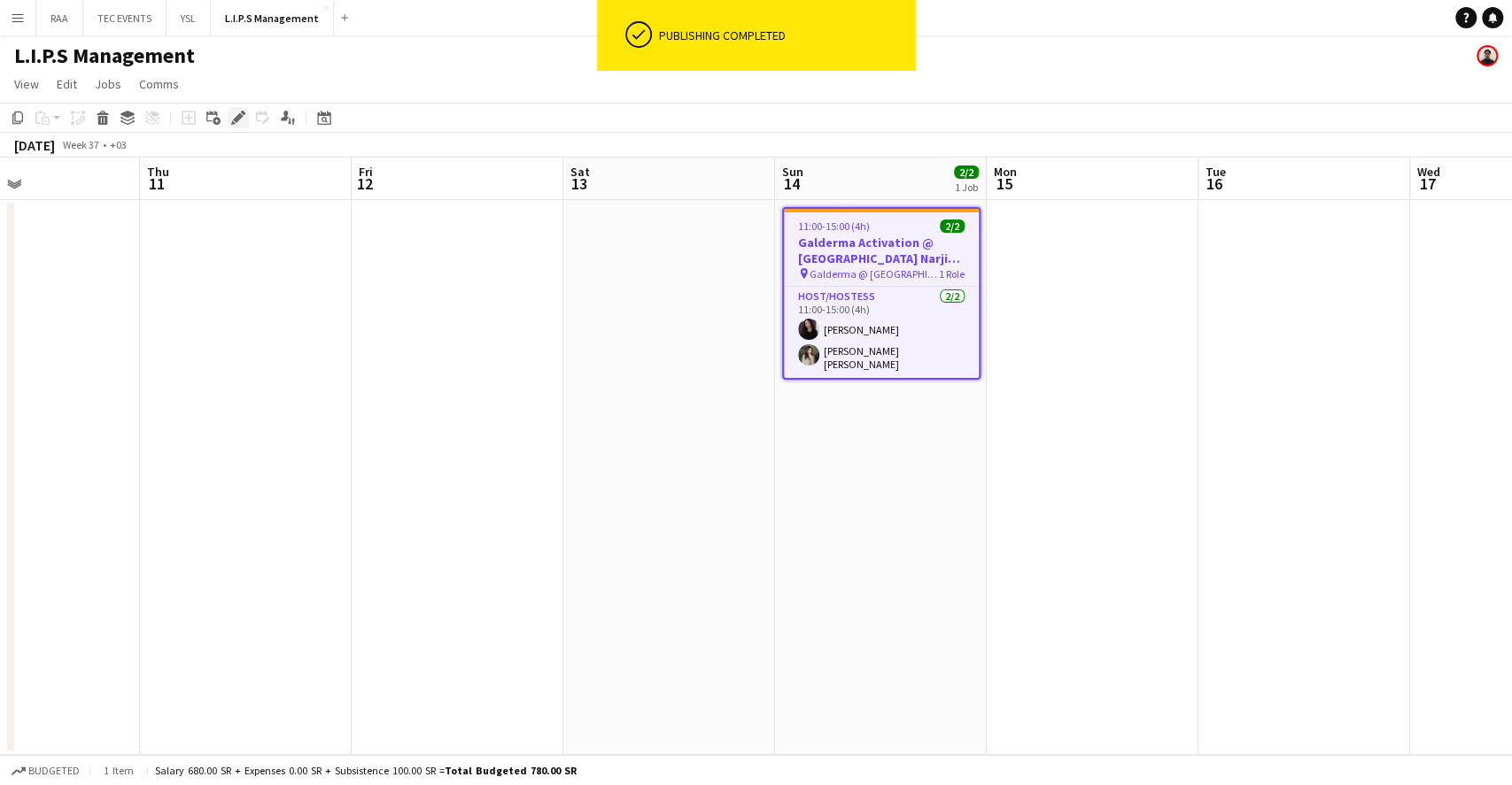
click at [235, 123] on icon "Edit" at bounding box center [237, 117] width 14 height 14
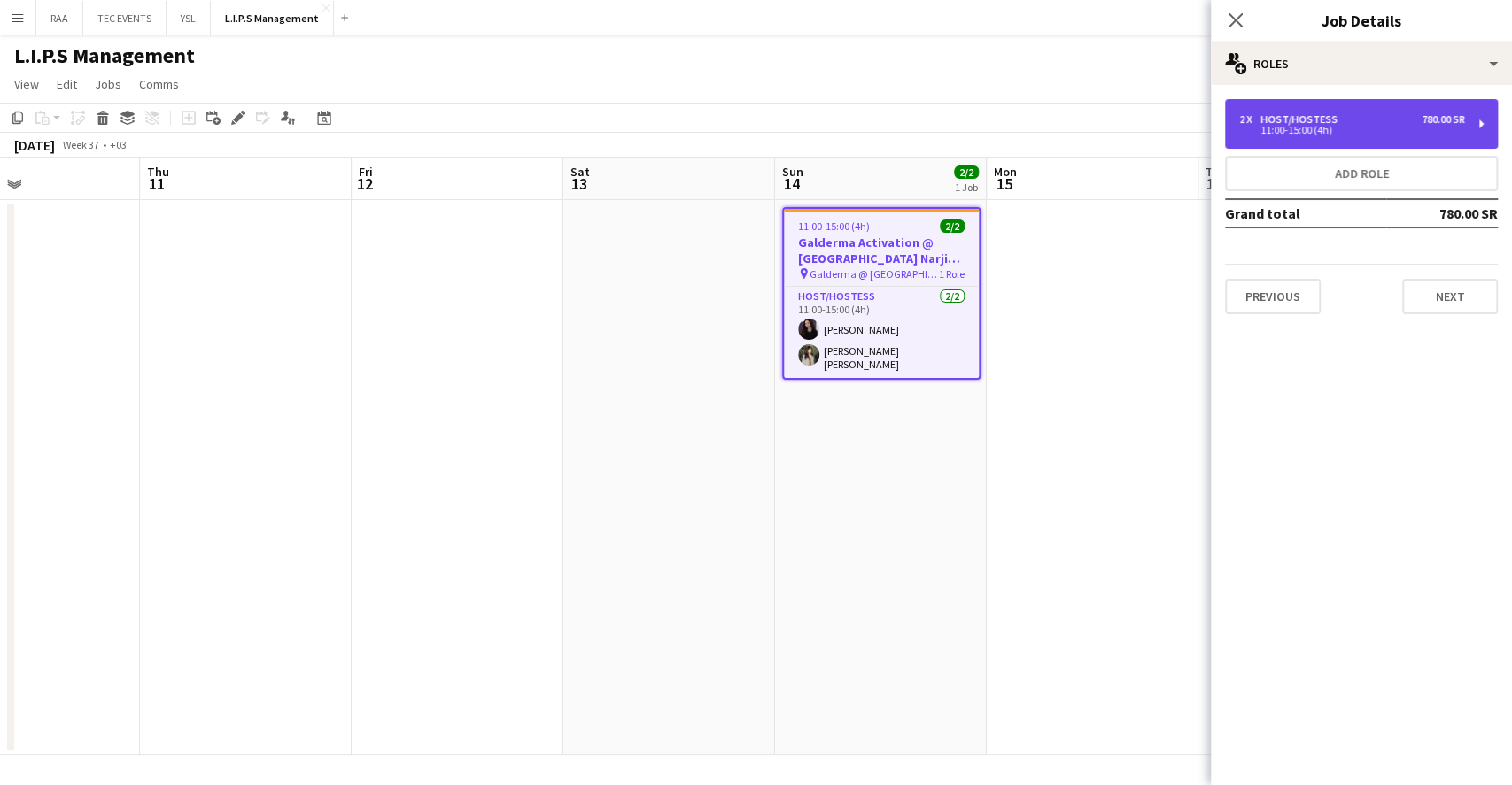
click at [1300, 133] on div "11:00-15:00 (4h)" at bounding box center [1352, 131] width 226 height 9
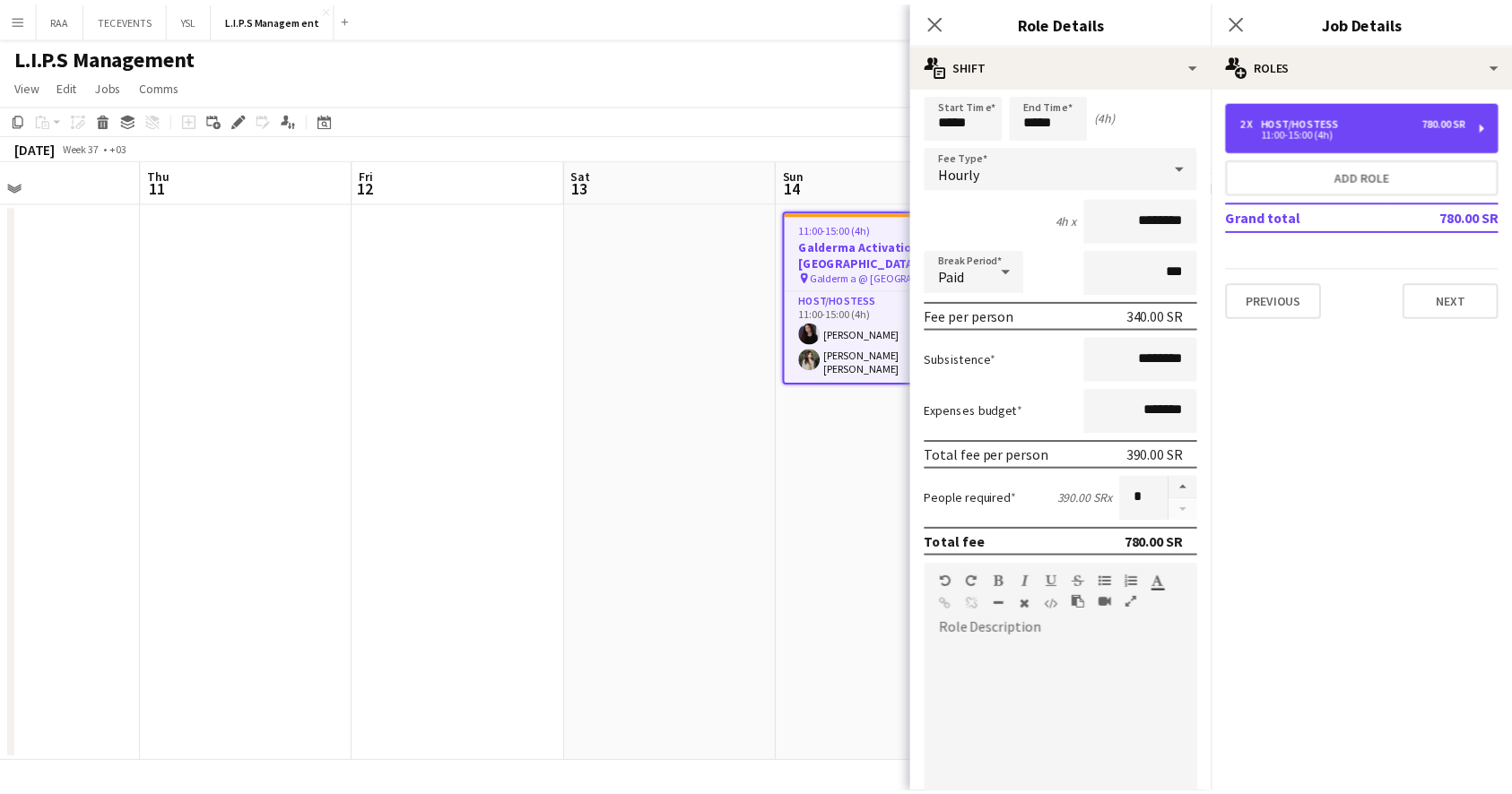
scroll to position [0, 0]
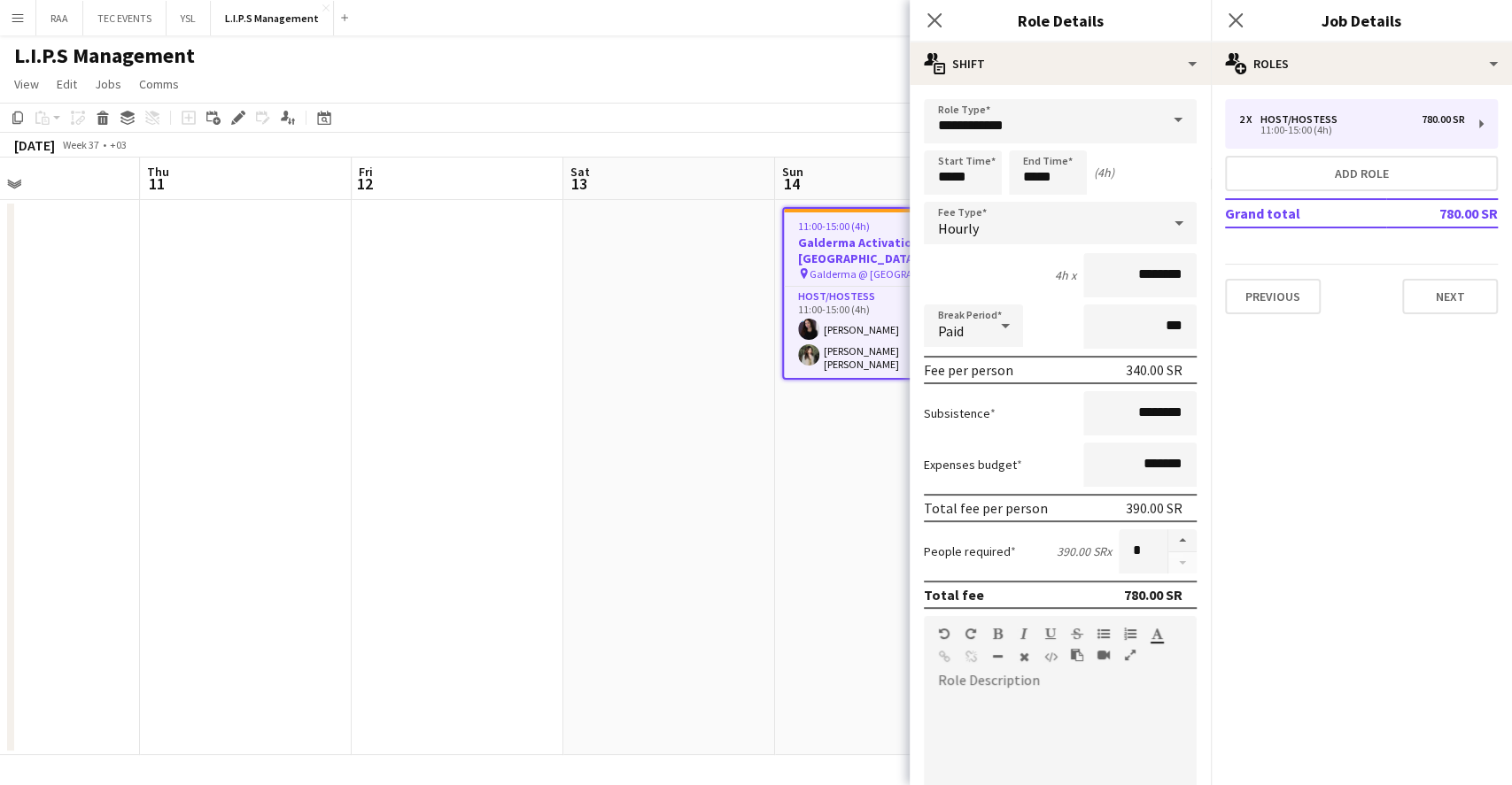
click at [942, 26] on icon "Close pop-in" at bounding box center [934, 19] width 14 height 14
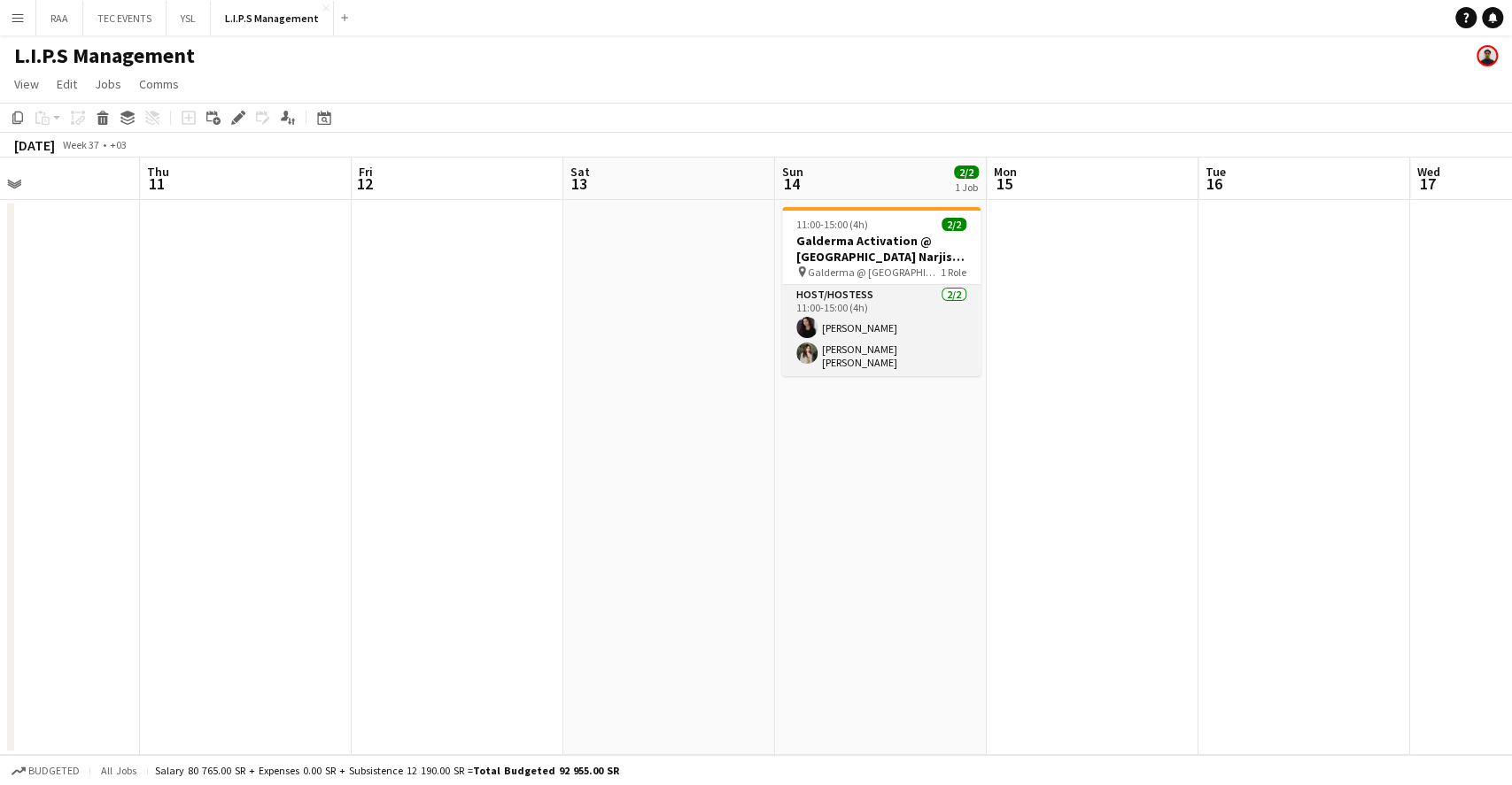
click at [938, 304] on app-card-role "Host/Hostess [DATE] 11:00-15:00 (4h) [PERSON_NAME] [PERSON_NAME] [PERSON_NAME]" at bounding box center [881, 330] width 199 height 91
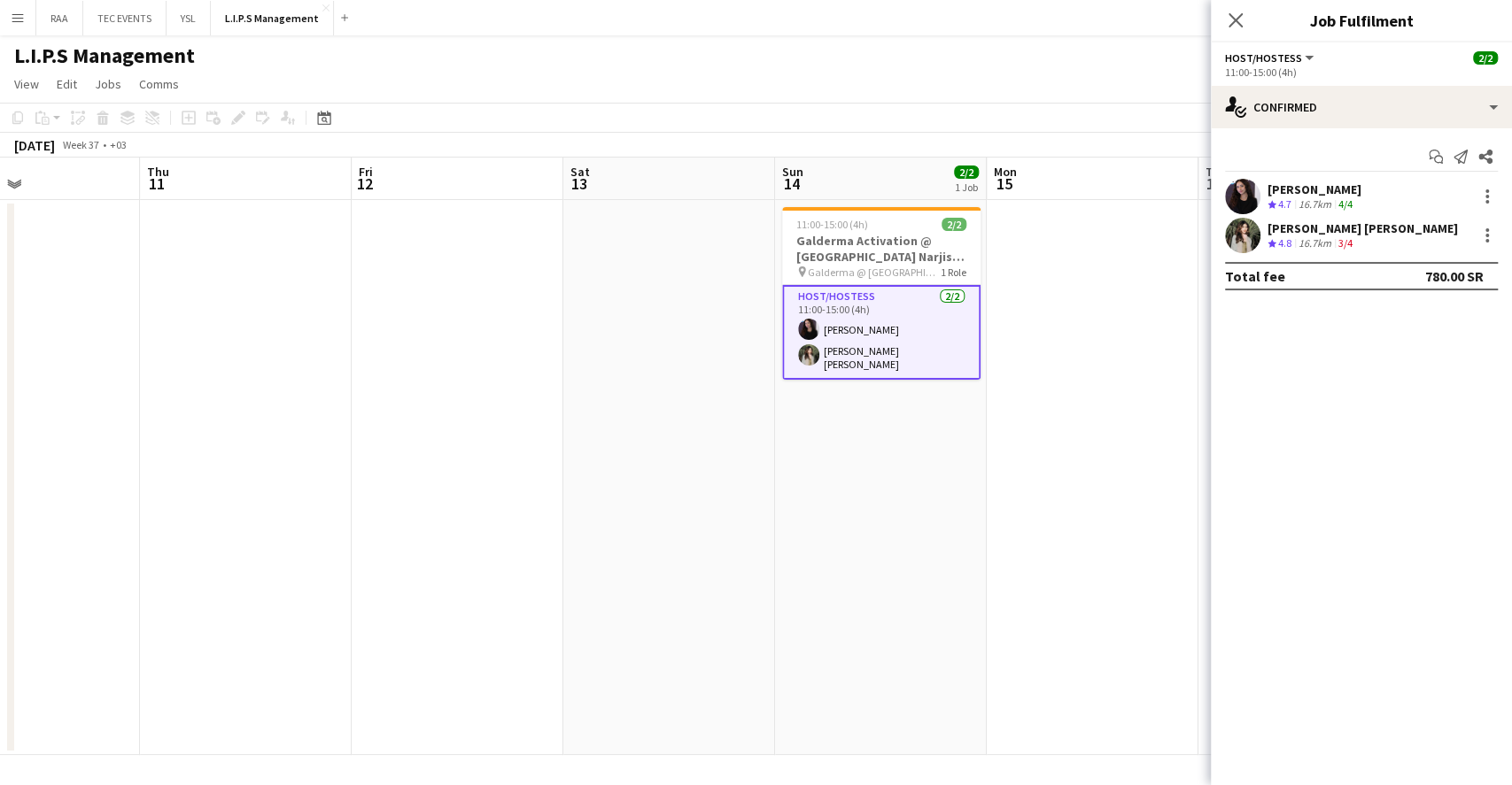
click at [1358, 191] on div "[PERSON_NAME]" at bounding box center [1314, 188] width 94 height 16
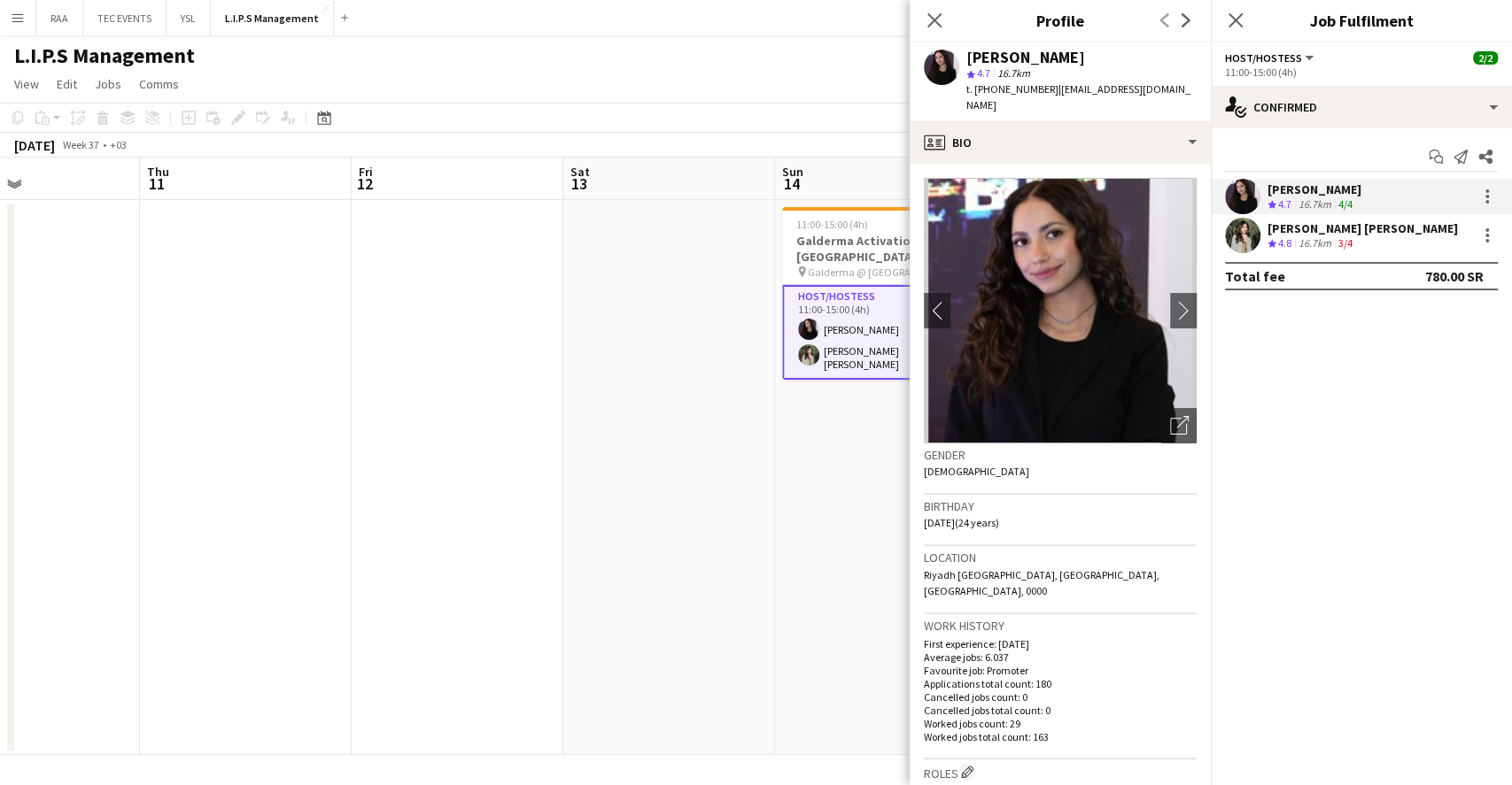
click at [1032, 86] on span "t. [PHONE_NUMBER]" at bounding box center [1013, 89] width 92 height 13
copy span "966552967631"
click at [1025, 89] on span "t. [PHONE_NUMBER]" at bounding box center [1013, 89] width 92 height 13
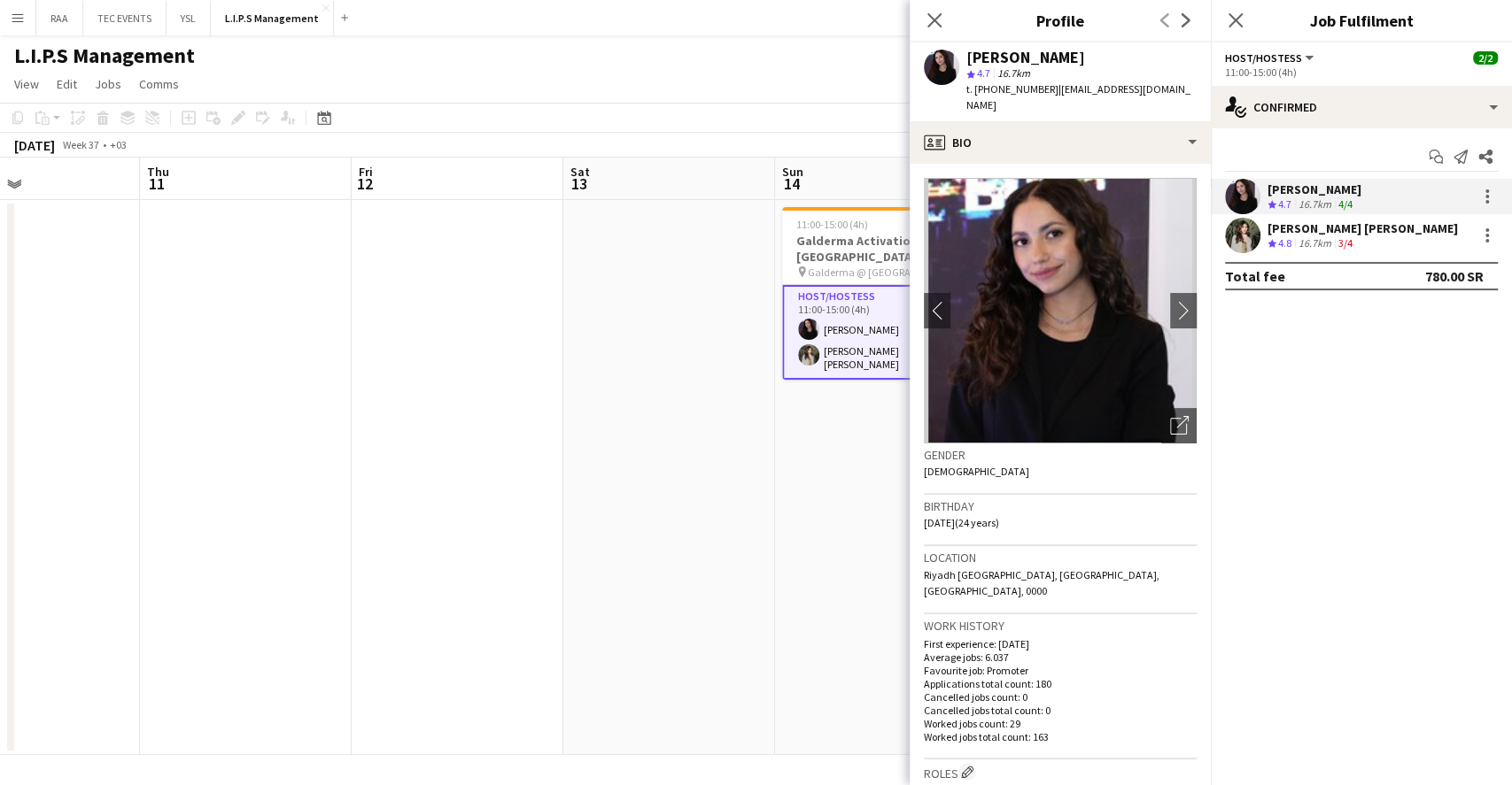
click at [1025, 89] on span "t. [PHONE_NUMBER]" at bounding box center [1013, 89] width 92 height 13
copy span "966552967631"
click at [1325, 228] on div "[PERSON_NAME] [PERSON_NAME]" at bounding box center [1362, 228] width 190 height 16
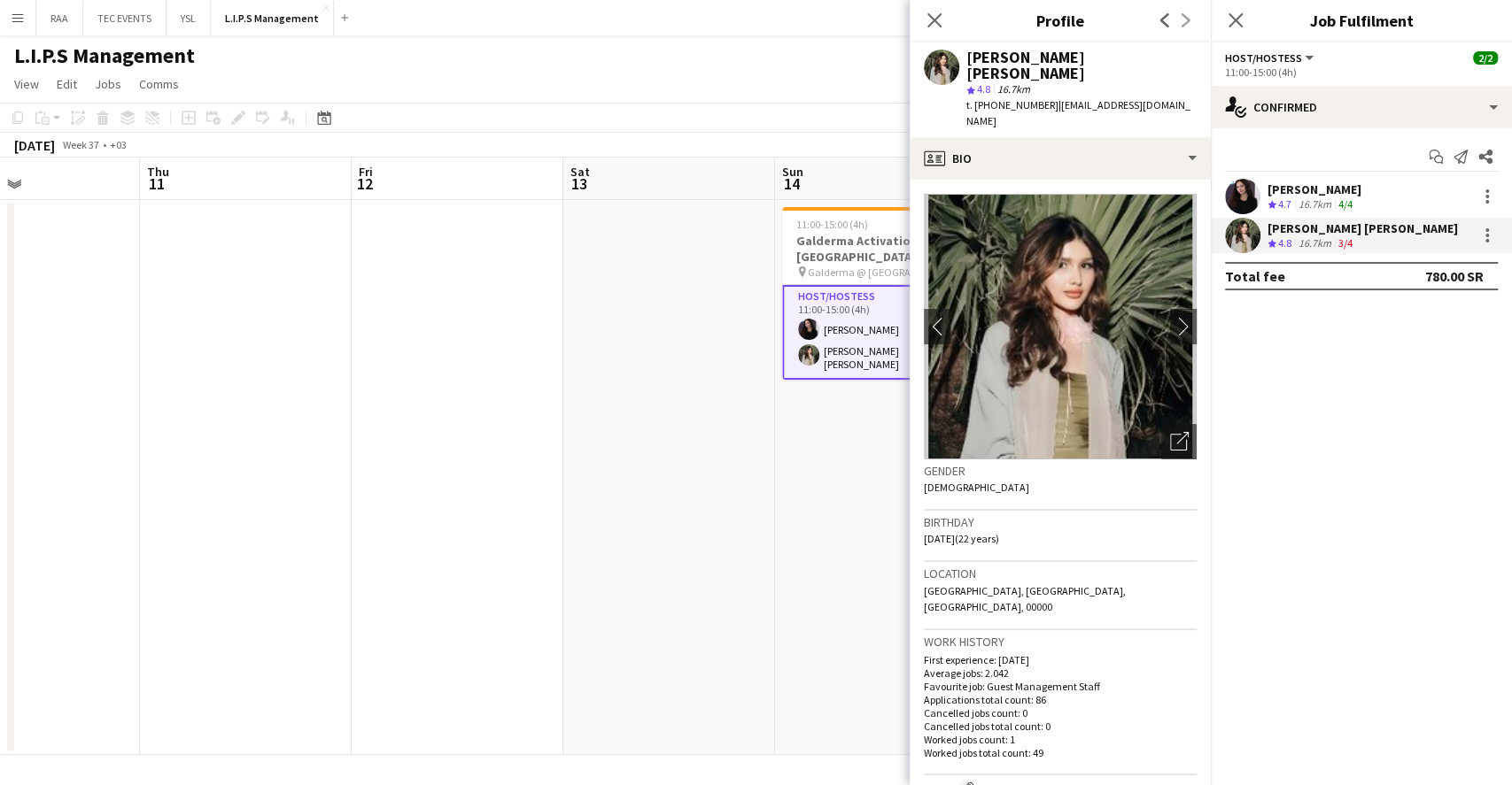
click at [1020, 98] on span "t. [PHONE_NUMBER]" at bounding box center [1013, 105] width 92 height 13
copy span "9660534797245"
click at [1238, 25] on icon "Close pop-in" at bounding box center [1235, 20] width 17 height 17
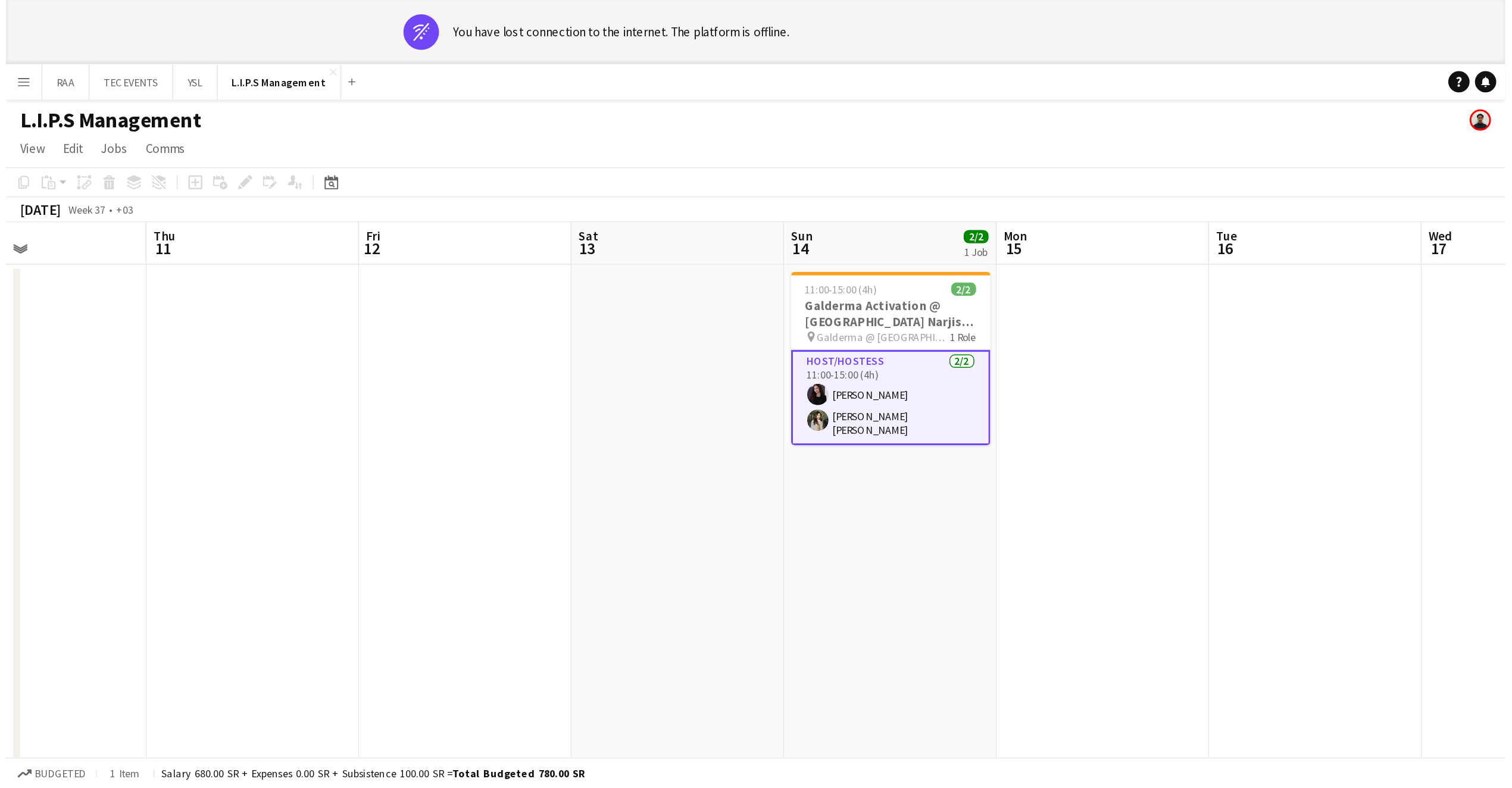
scroll to position [0, 332]
